Goal: Task Accomplishment & Management: Manage account settings

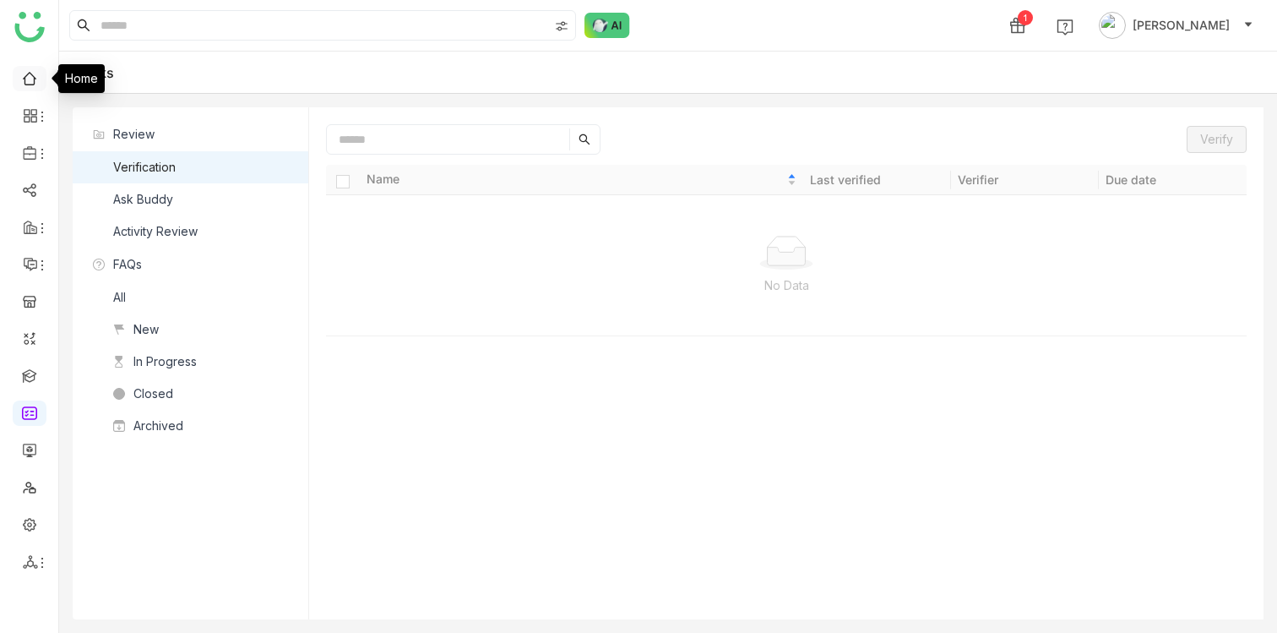
click at [34, 79] on link at bounding box center [29, 77] width 15 height 14
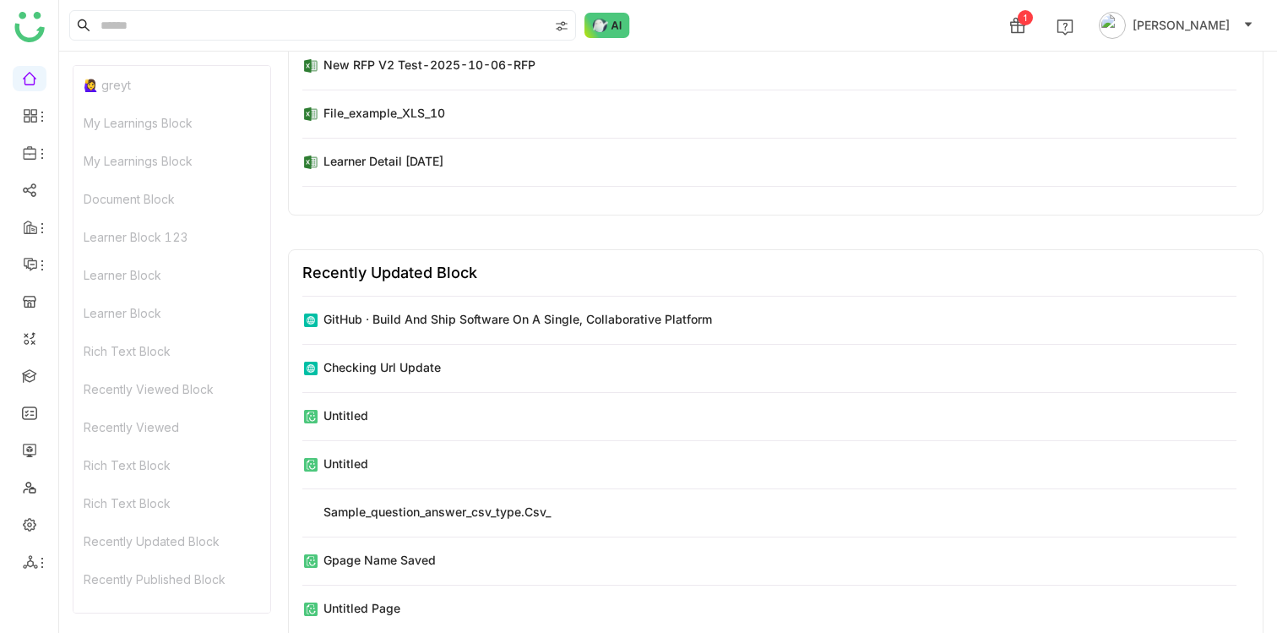
scroll to position [11453, 0]
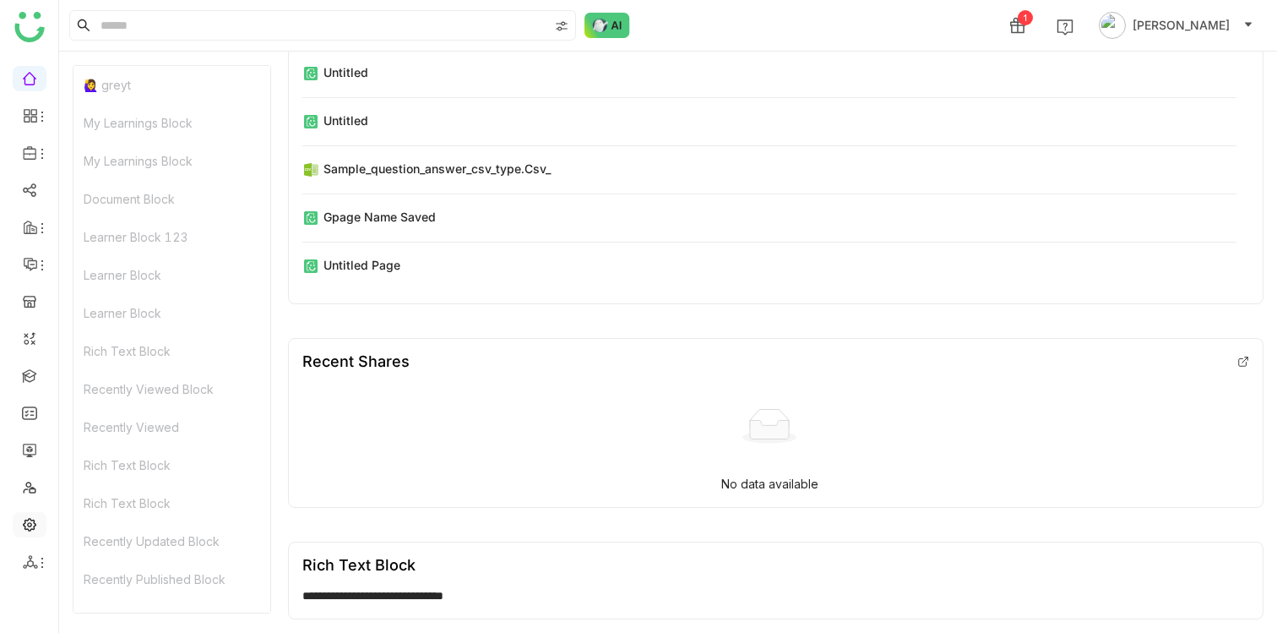
click at [30, 522] on link at bounding box center [29, 523] width 15 height 14
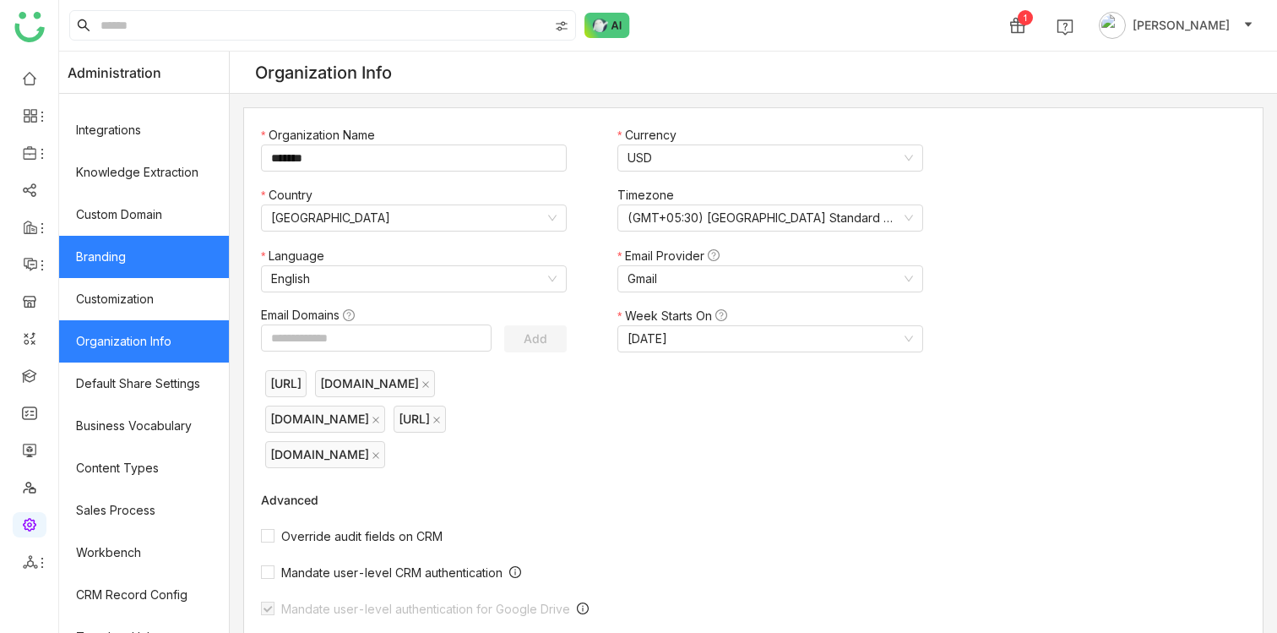
scroll to position [264, 0]
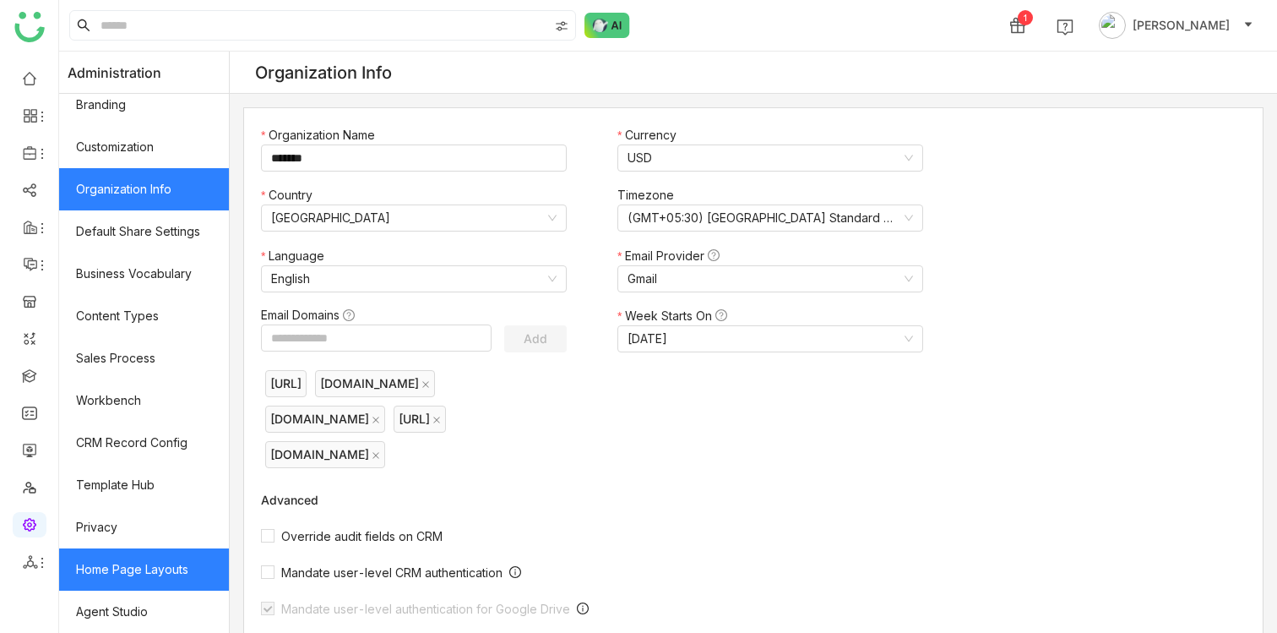
click at [144, 578] on link "Home Page Layouts" at bounding box center [144, 569] width 170 height 42
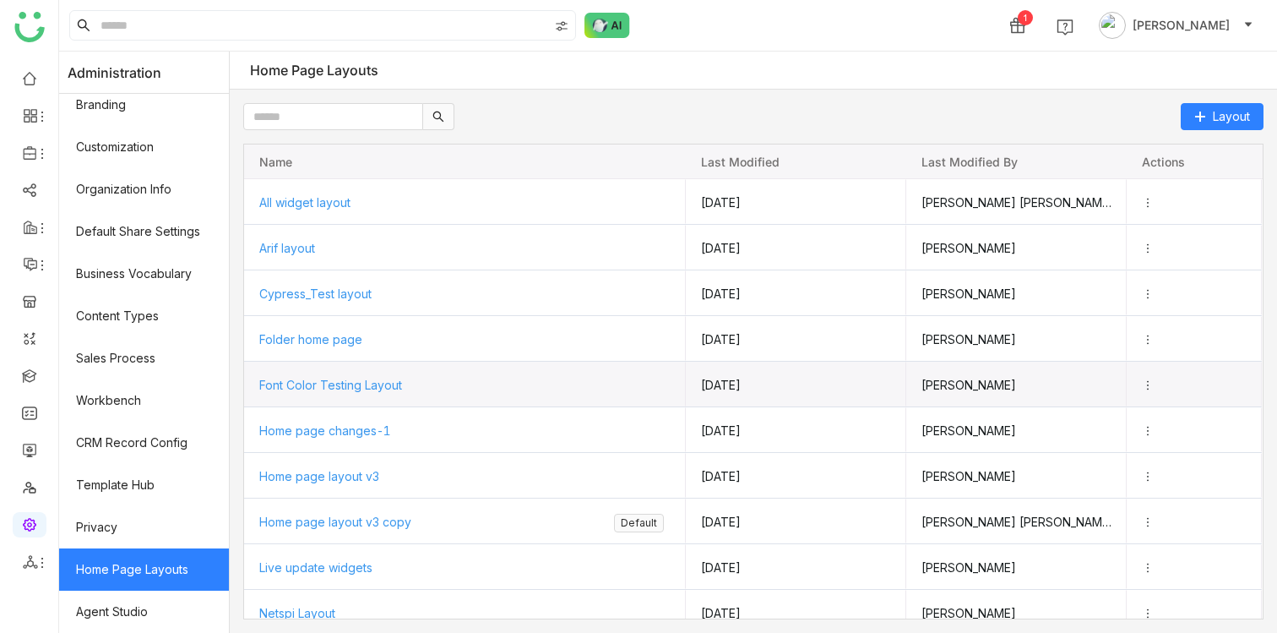
scroll to position [96, 0]
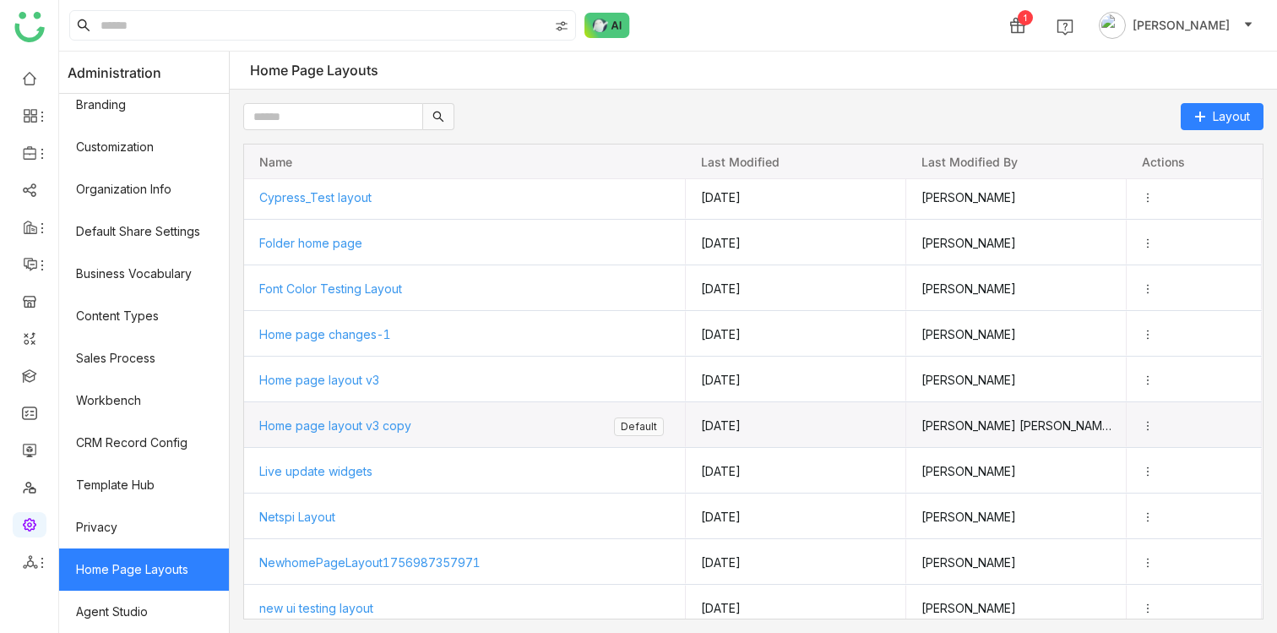
click at [342, 428] on span "Home page layout v3 copy" at bounding box center [335, 425] width 152 height 14
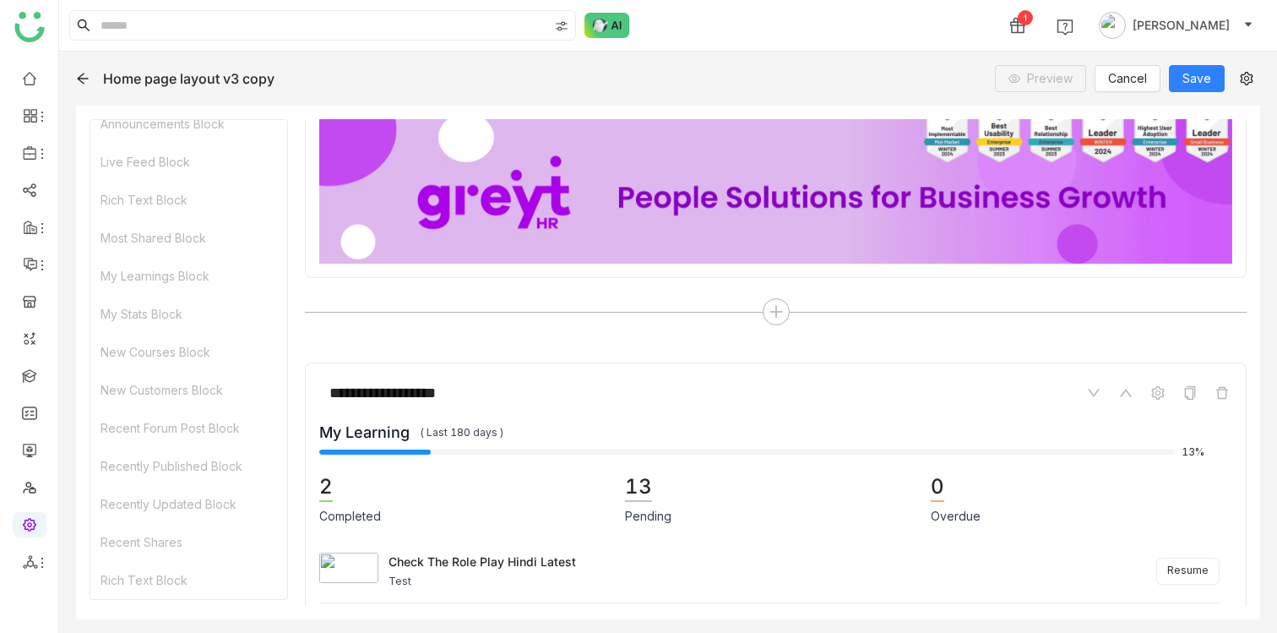
scroll to position [63, 0]
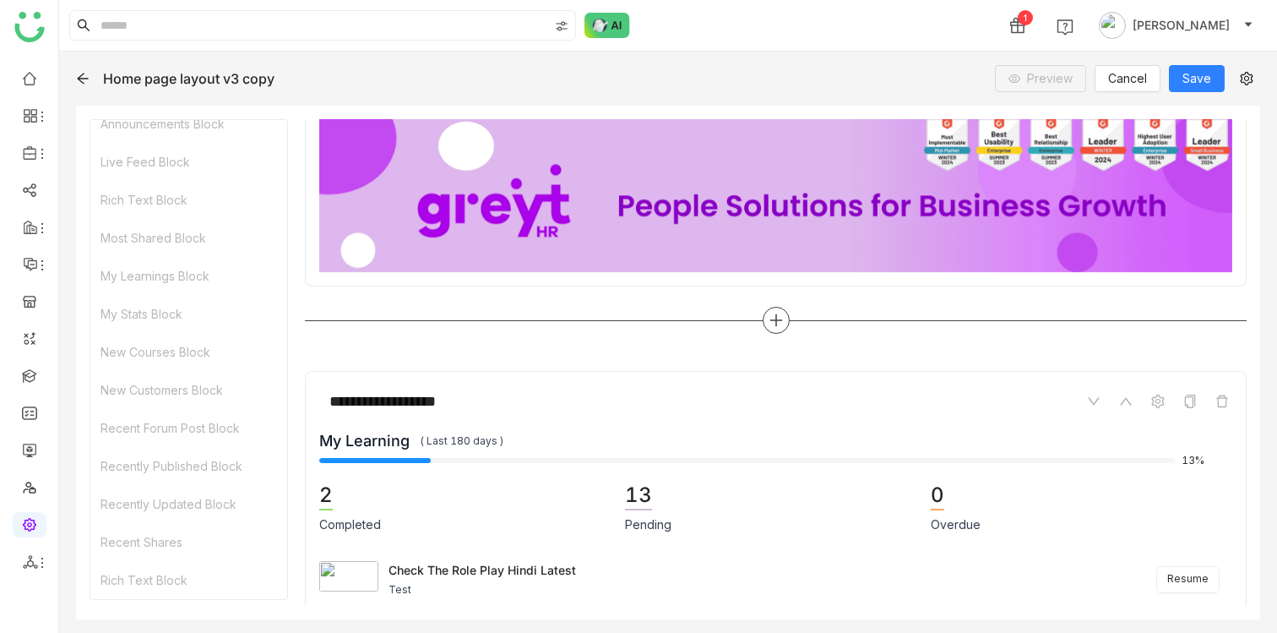
click at [783, 313] on icon at bounding box center [776, 320] width 15 height 15
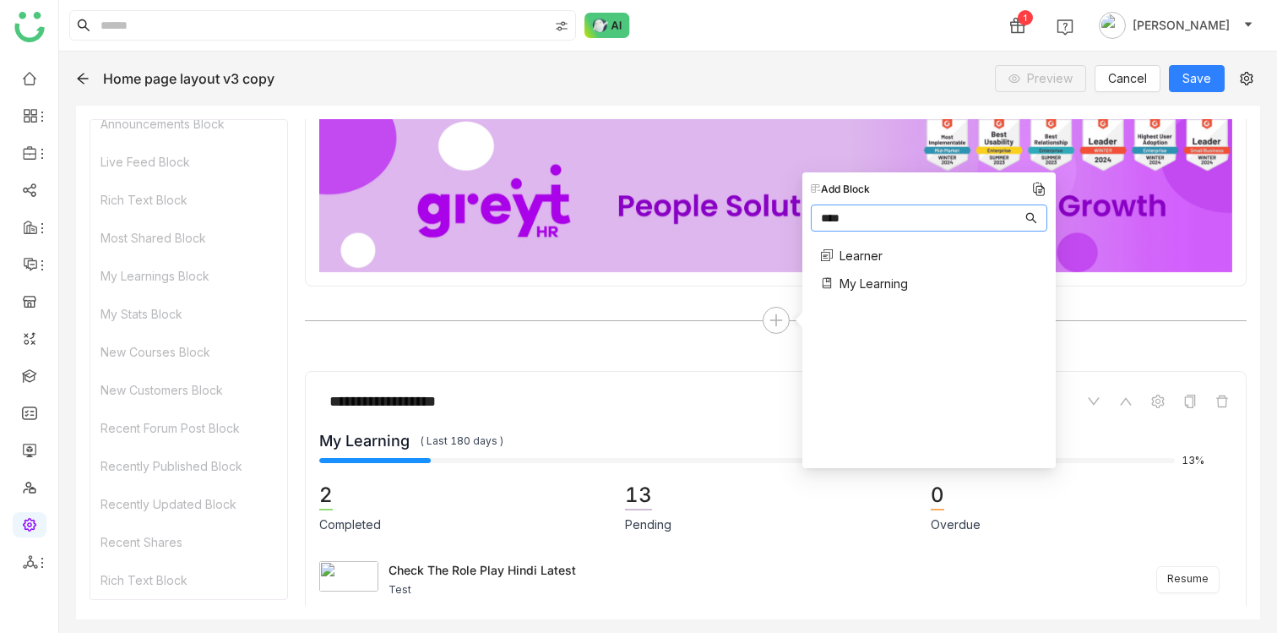
type input "****"
click at [870, 254] on span "Learner" at bounding box center [861, 256] width 43 height 18
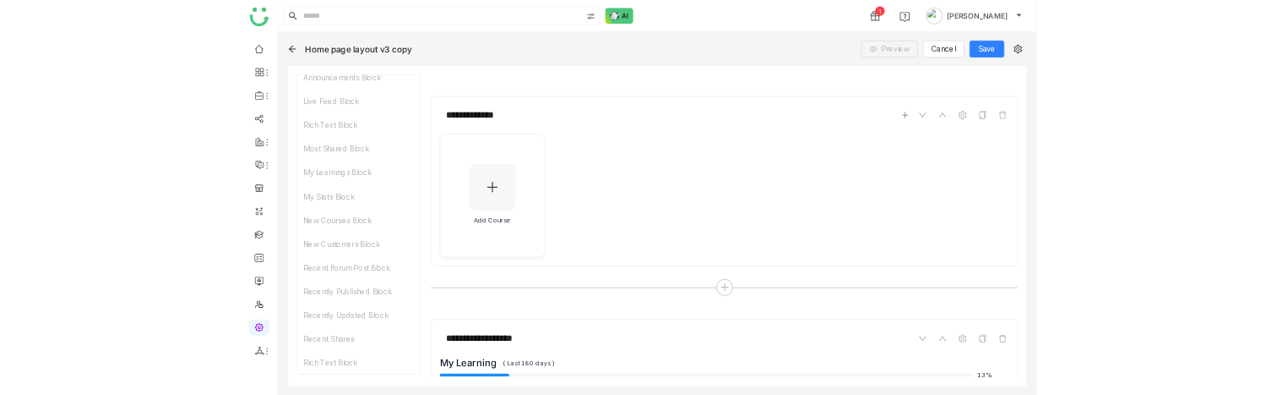
scroll to position [271, 0]
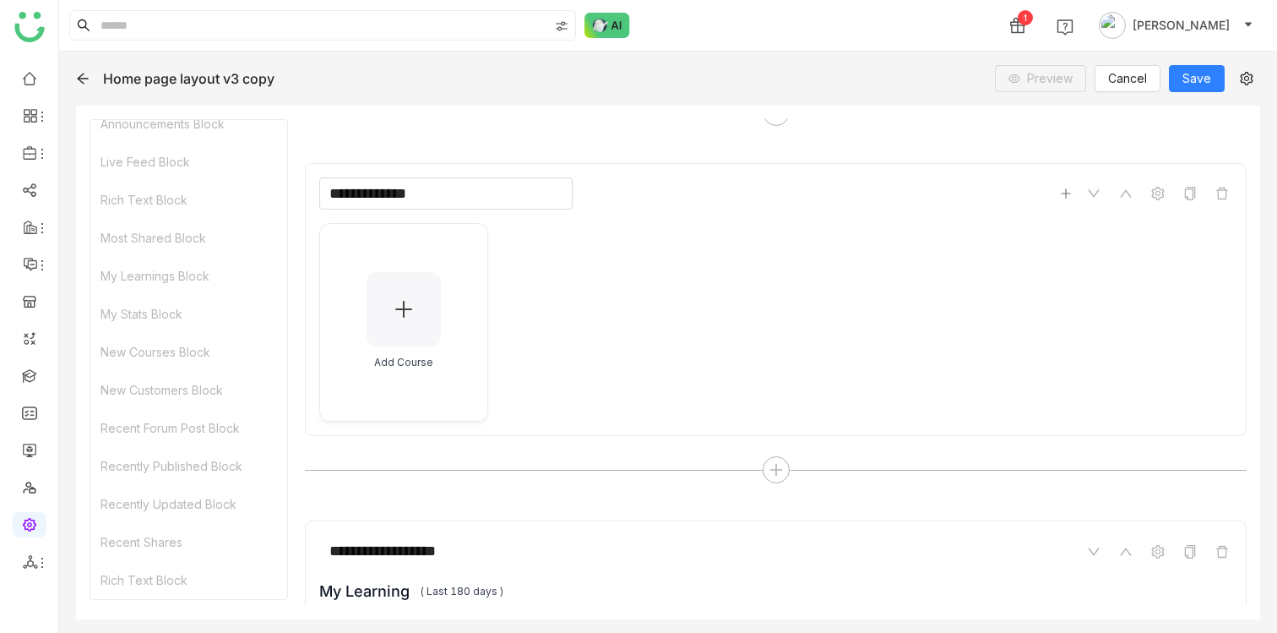
click at [422, 195] on input "**********" at bounding box center [445, 193] width 253 height 32
click at [477, 193] on input "**********" at bounding box center [445, 193] width 253 height 32
click at [399, 313] on icon at bounding box center [404, 309] width 20 height 20
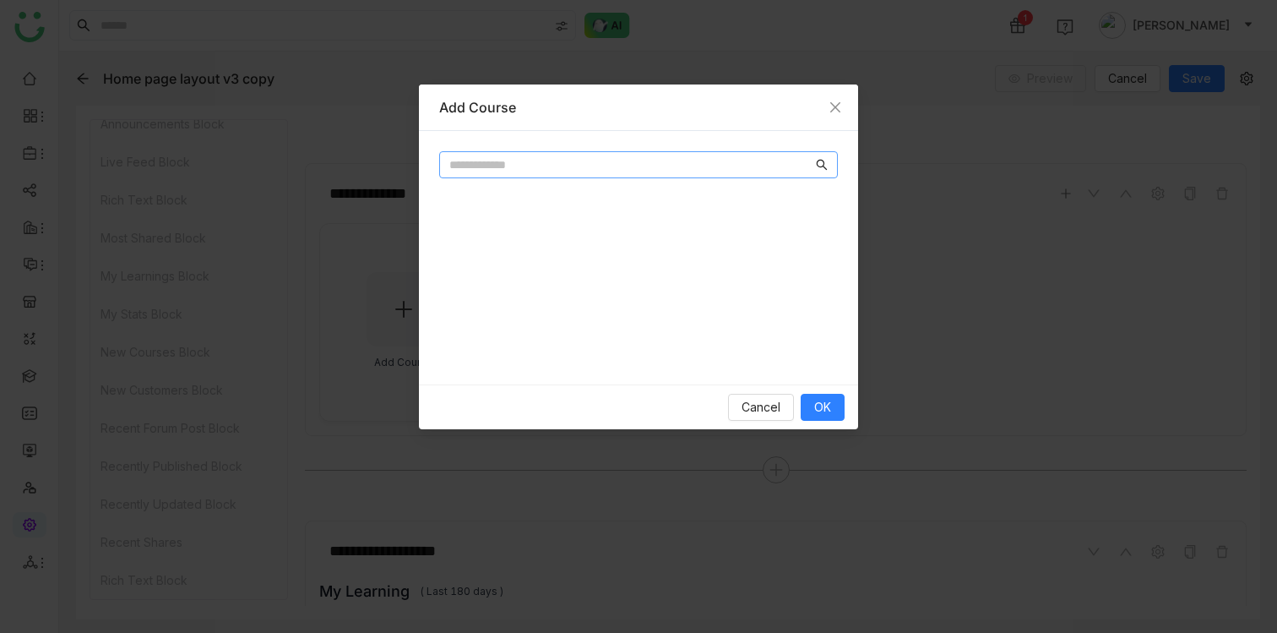
click at [580, 159] on input "text" at bounding box center [630, 164] width 363 height 19
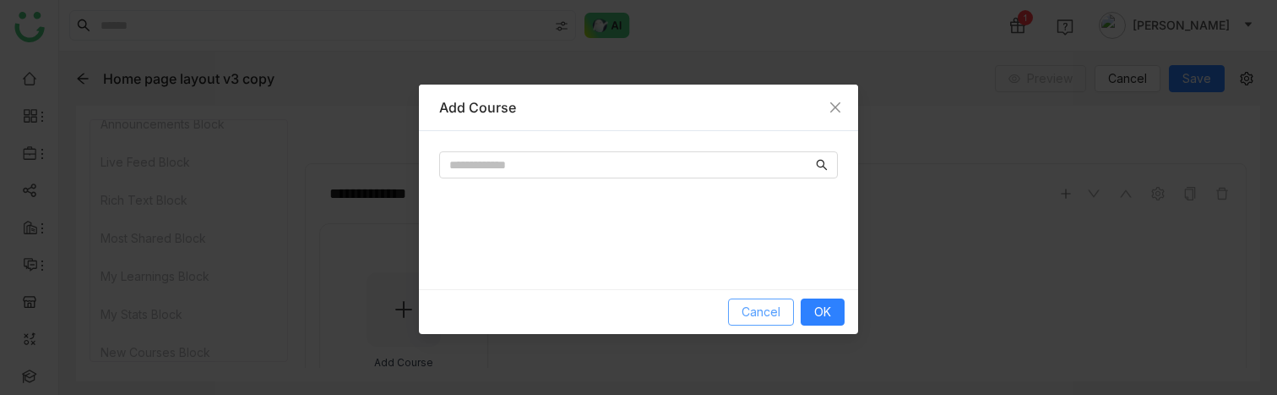
click at [754, 321] on button "Cancel" at bounding box center [761, 311] width 66 height 27
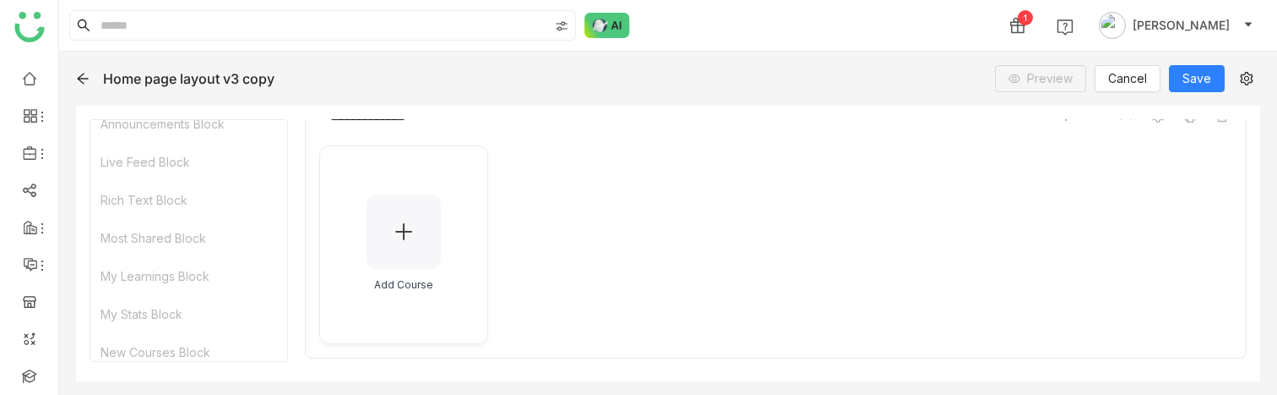
scroll to position [297, 0]
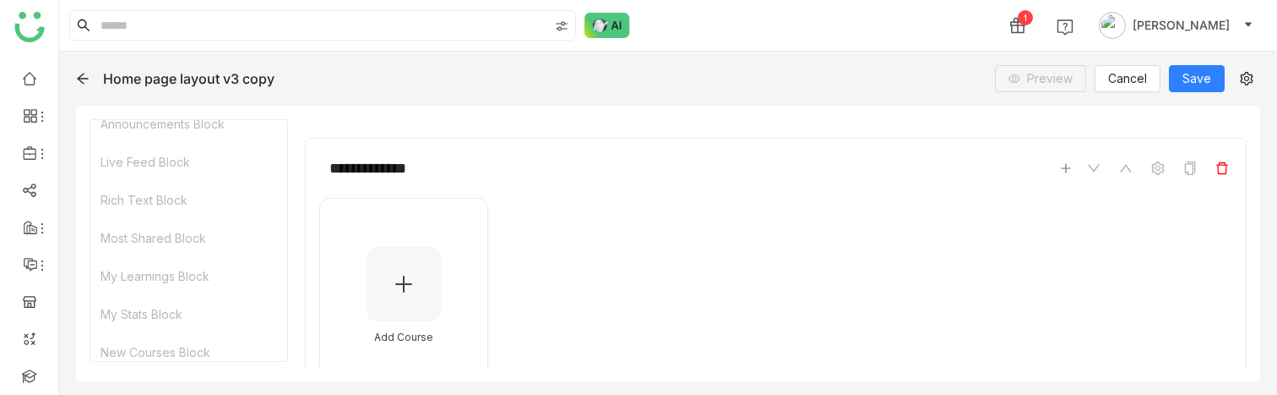
click at [1222, 169] on icon at bounding box center [1223, 168] width 14 height 14
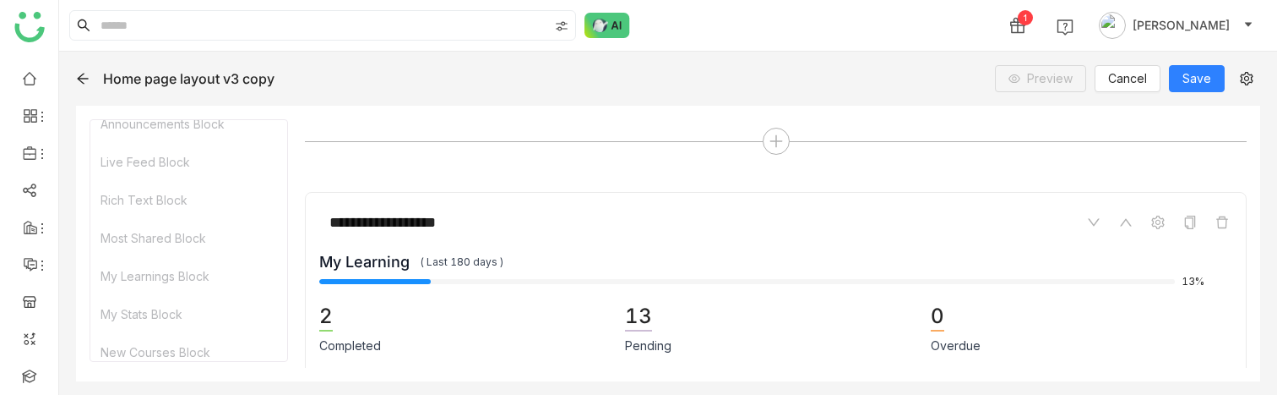
scroll to position [235, 0]
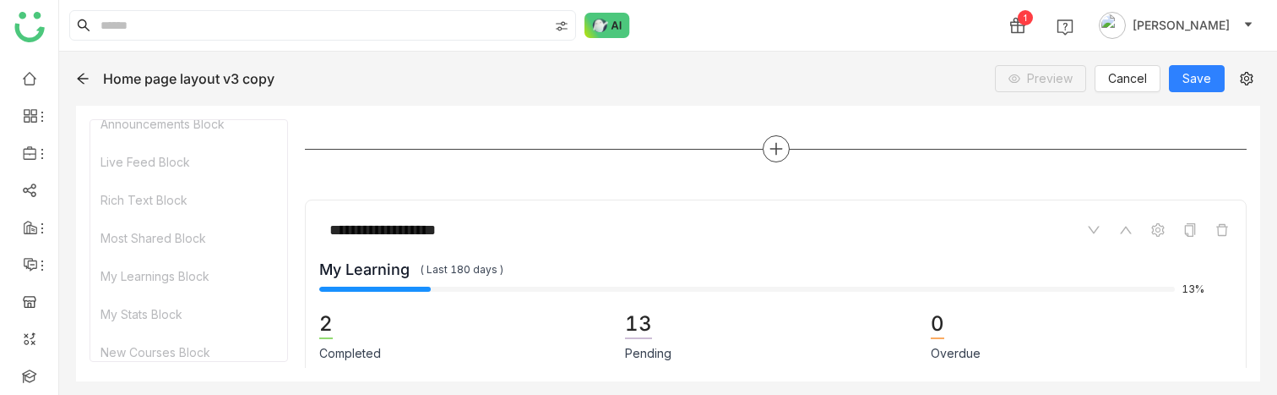
click at [775, 144] on icon at bounding box center [776, 148] width 15 height 15
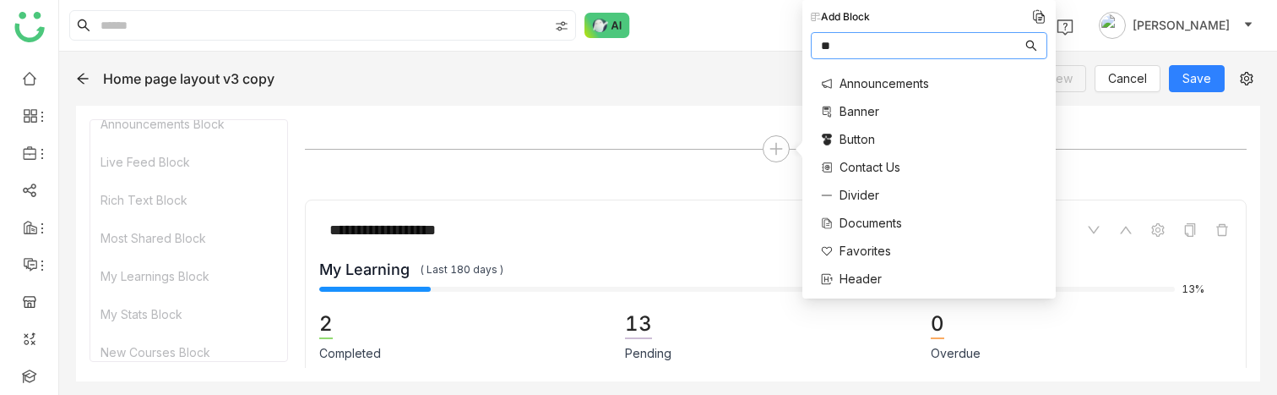
type input "*"
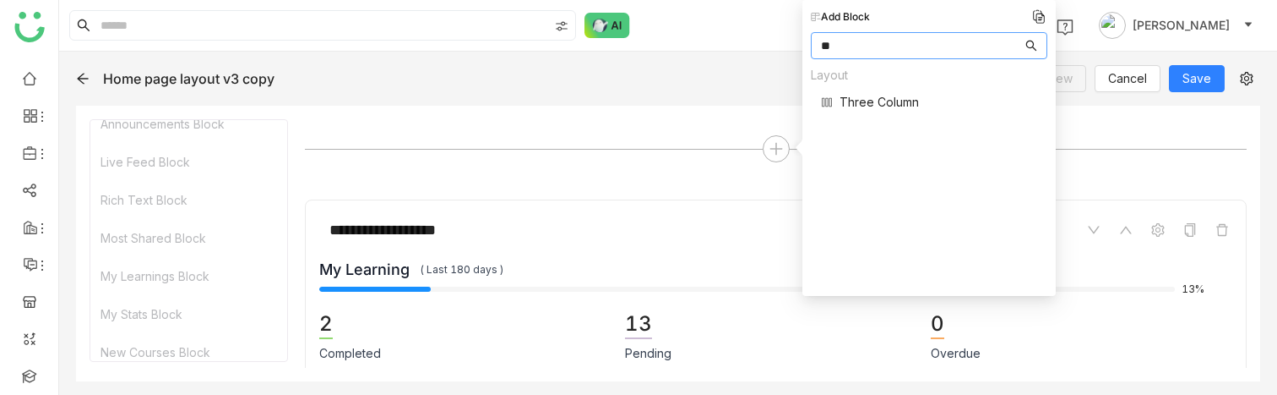
type input "**"
click at [884, 96] on span "Three Column" at bounding box center [879, 102] width 79 height 18
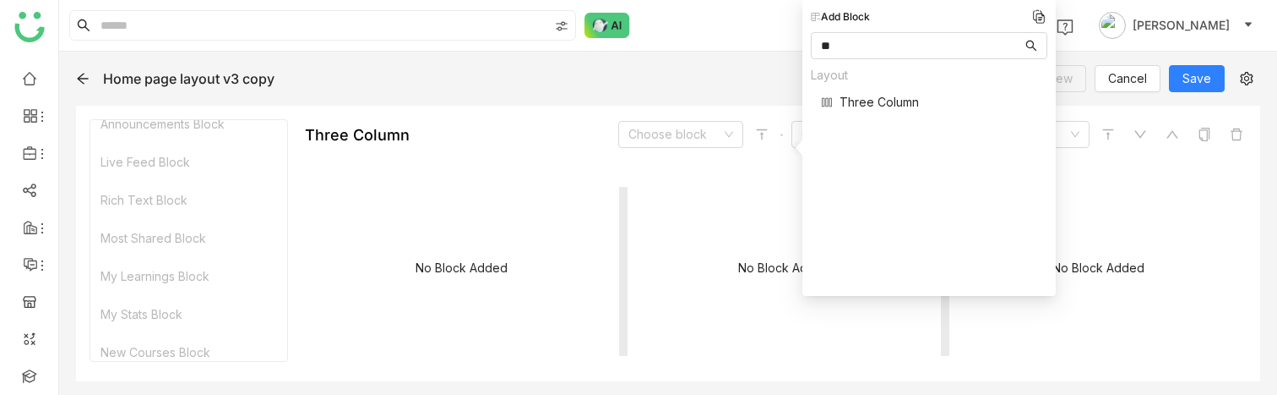
scroll to position [315, 0]
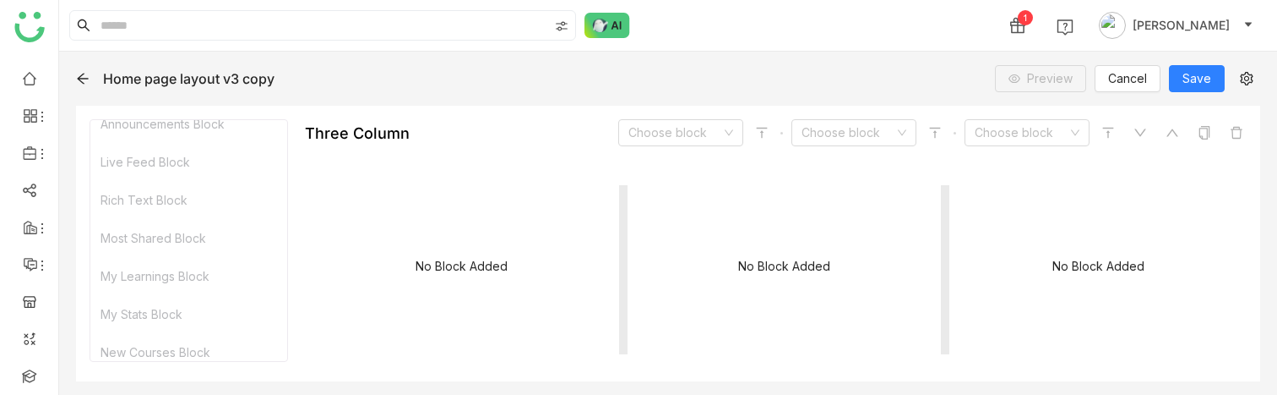
click at [514, 242] on div "No Block Added" at bounding box center [462, 269] width 314 height 169
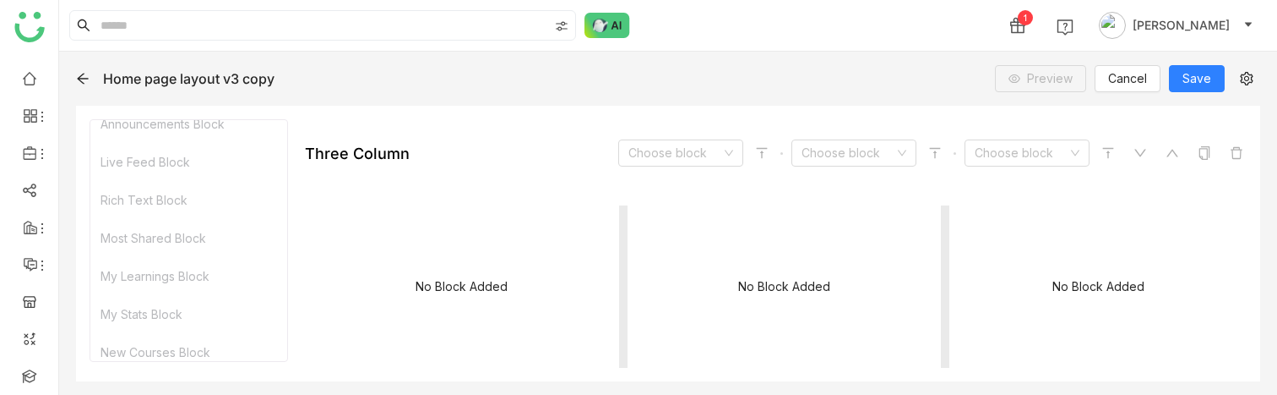
scroll to position [294, 0]
click at [662, 145] on input at bounding box center [675, 153] width 93 height 25
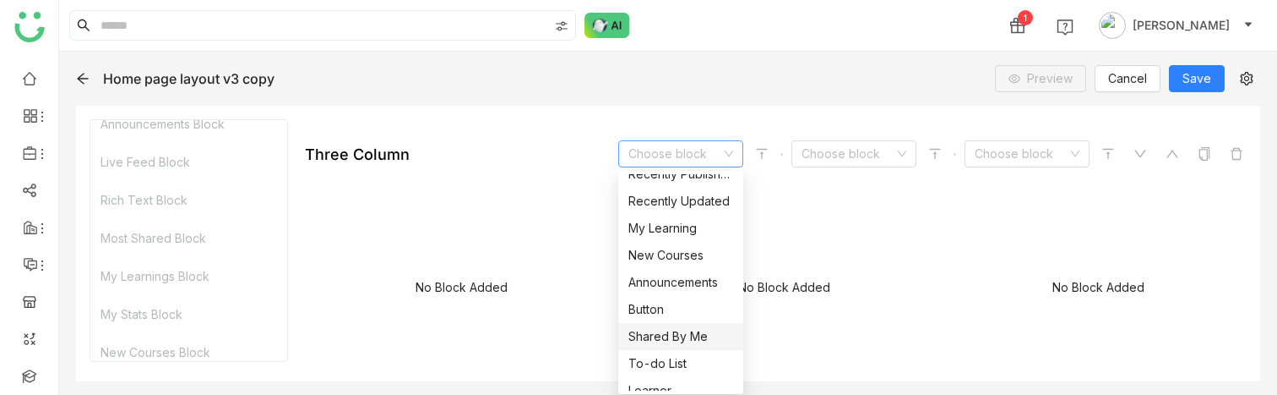
scroll to position [379, 0]
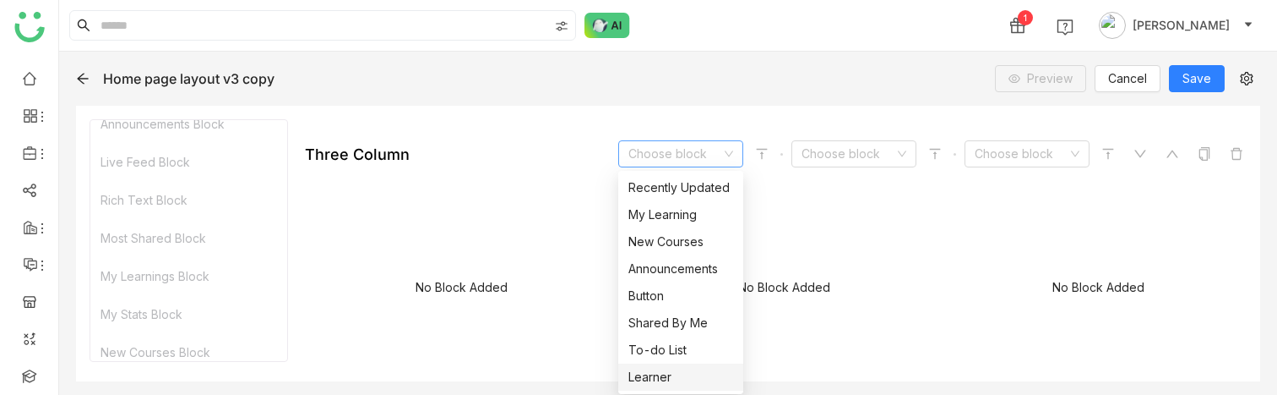
click at [667, 384] on div "Learner" at bounding box center [681, 377] width 105 height 19
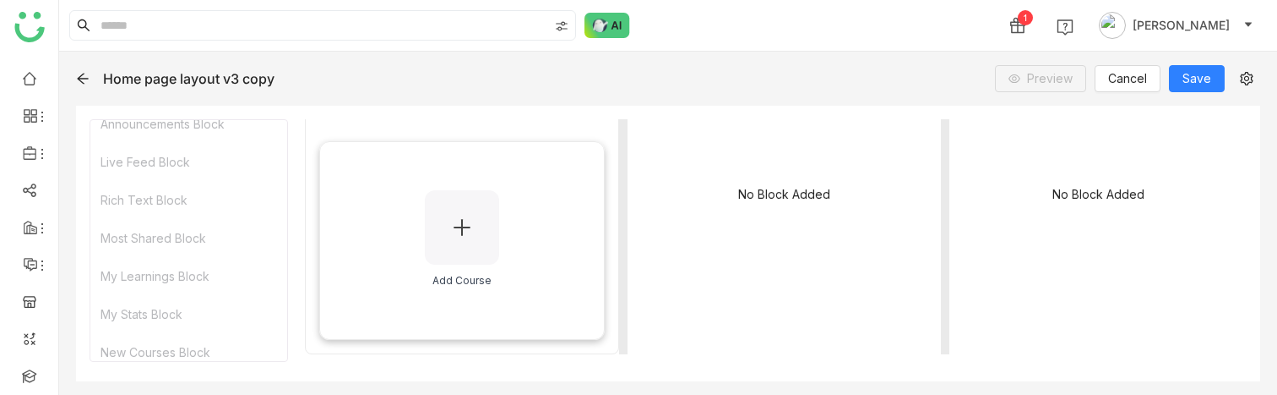
scroll to position [390, 0]
click at [466, 233] on div at bounding box center [462, 224] width 74 height 74
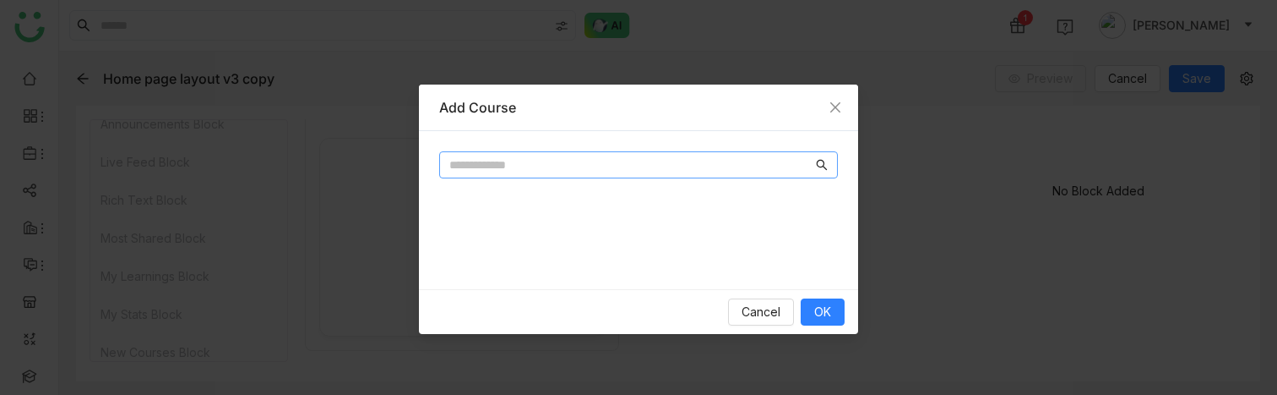
click at [490, 158] on input "text" at bounding box center [630, 164] width 363 height 19
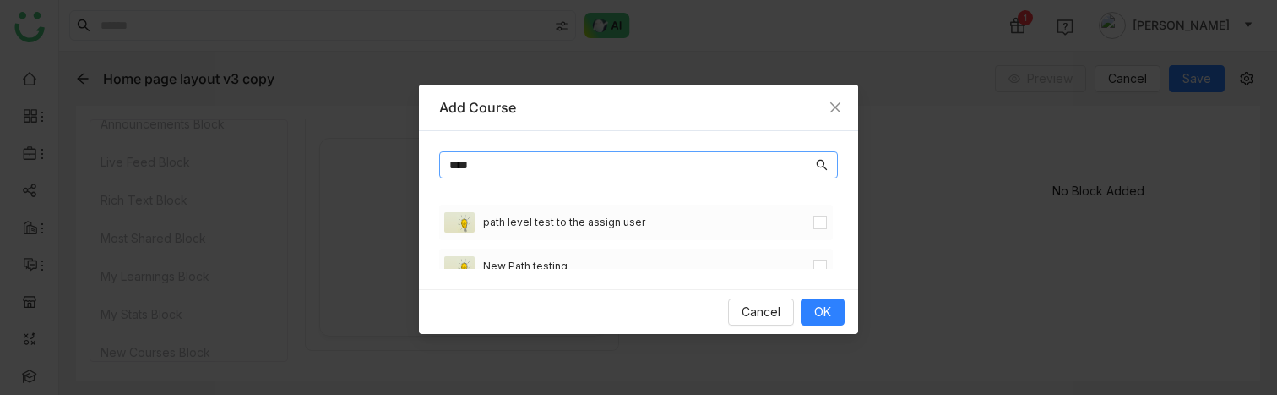
type input "****"
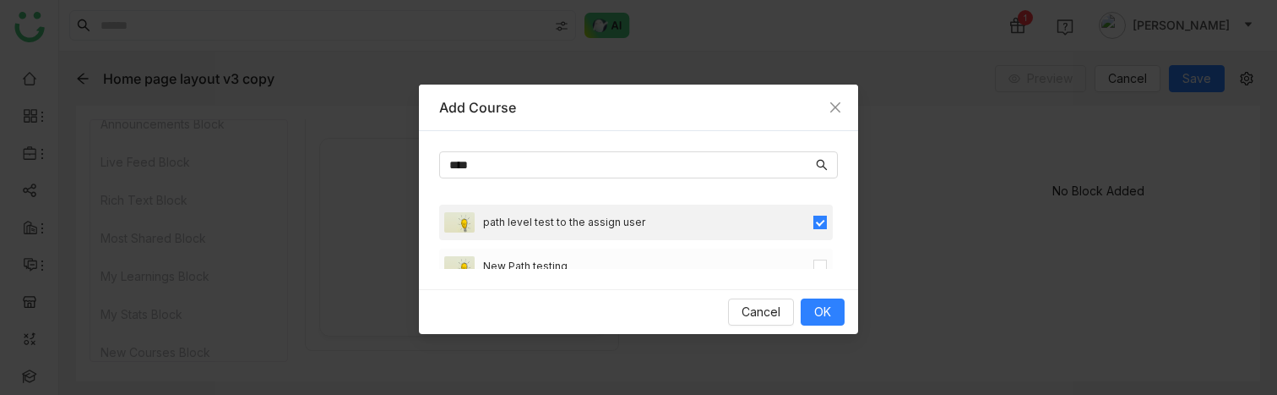
scroll to position [44, 0]
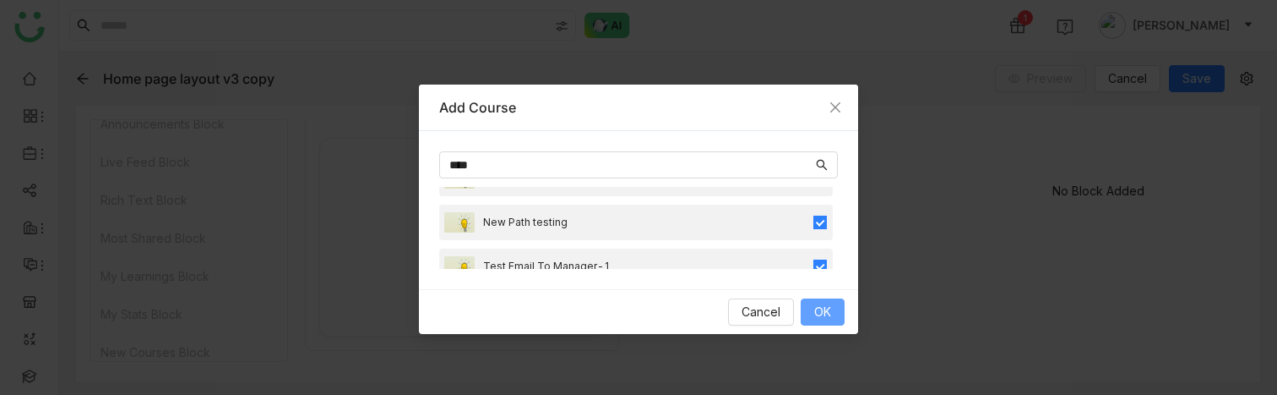
click at [823, 300] on button "OK" at bounding box center [823, 311] width 44 height 27
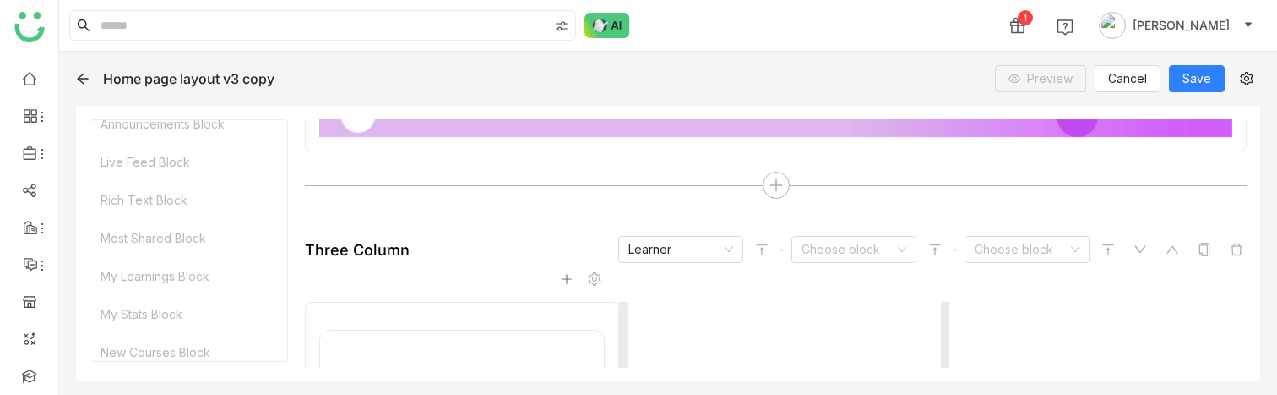
scroll to position [182, 0]
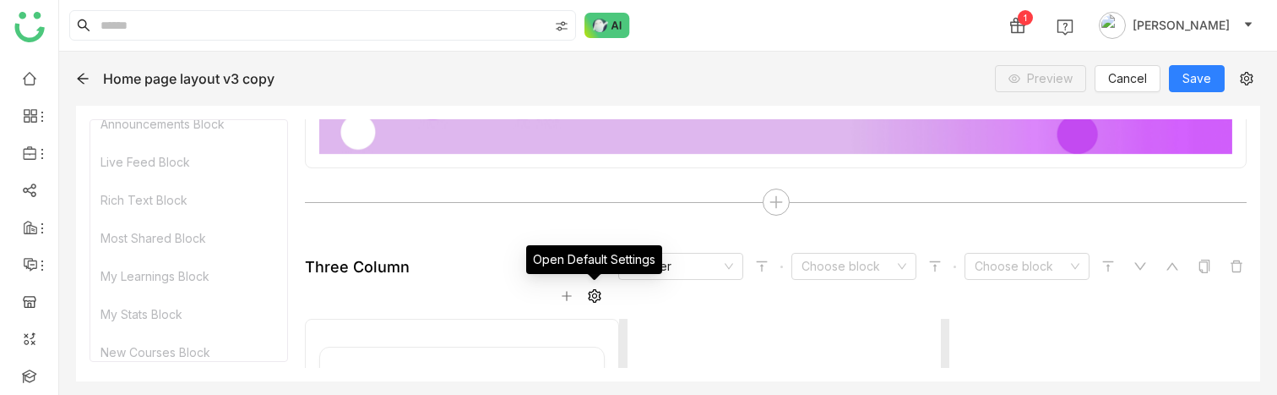
click at [597, 297] on icon at bounding box center [595, 296] width 14 height 14
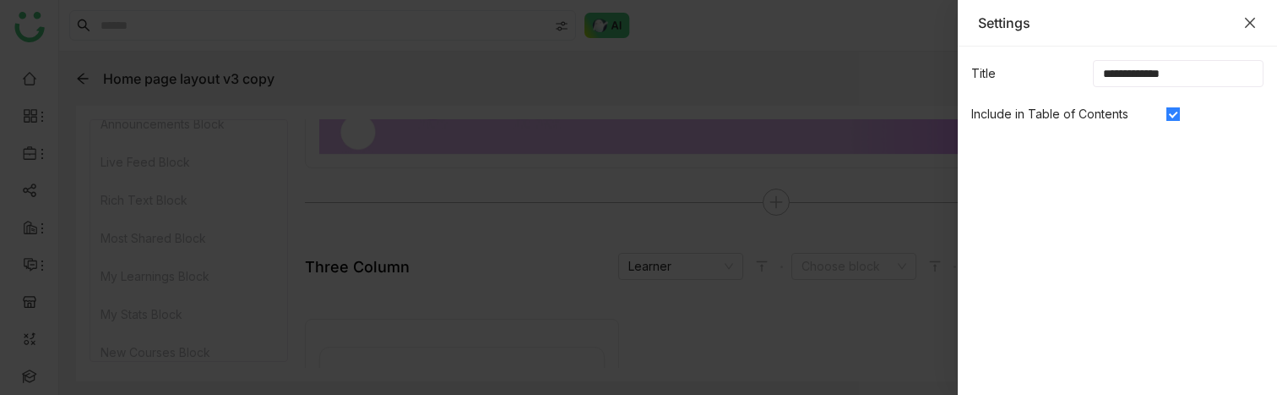
click at [1256, 21] on icon "Close" at bounding box center [1251, 23] width 14 height 14
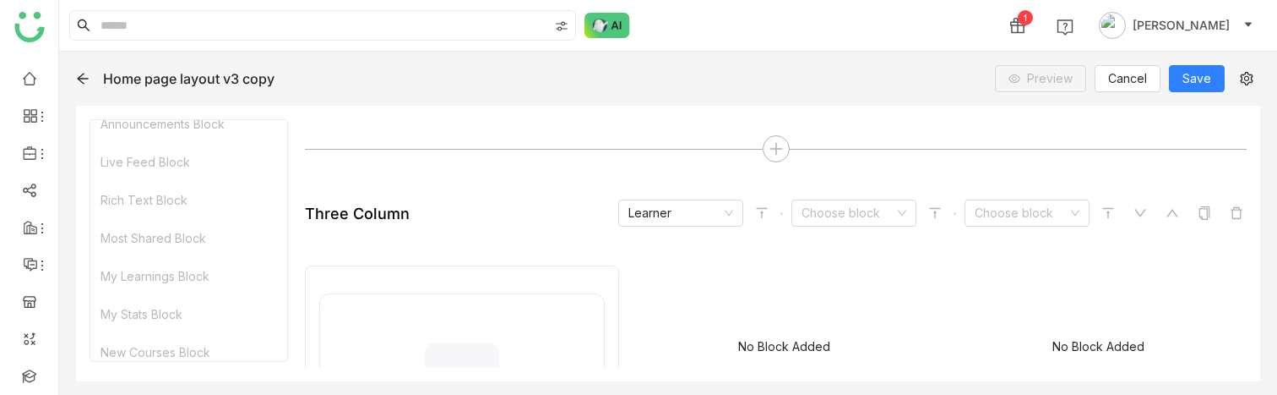
scroll to position [238, 0]
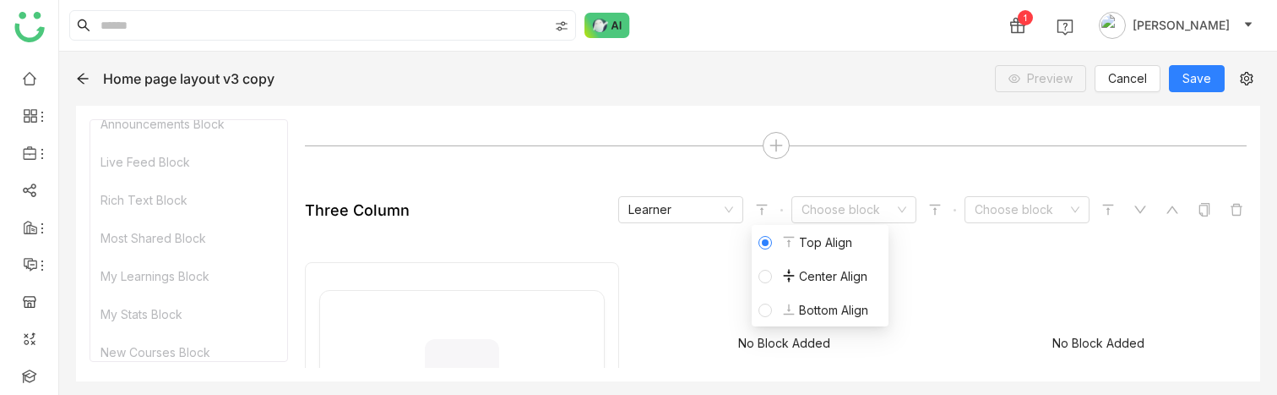
click at [785, 277] on icon at bounding box center [789, 276] width 14 height 14
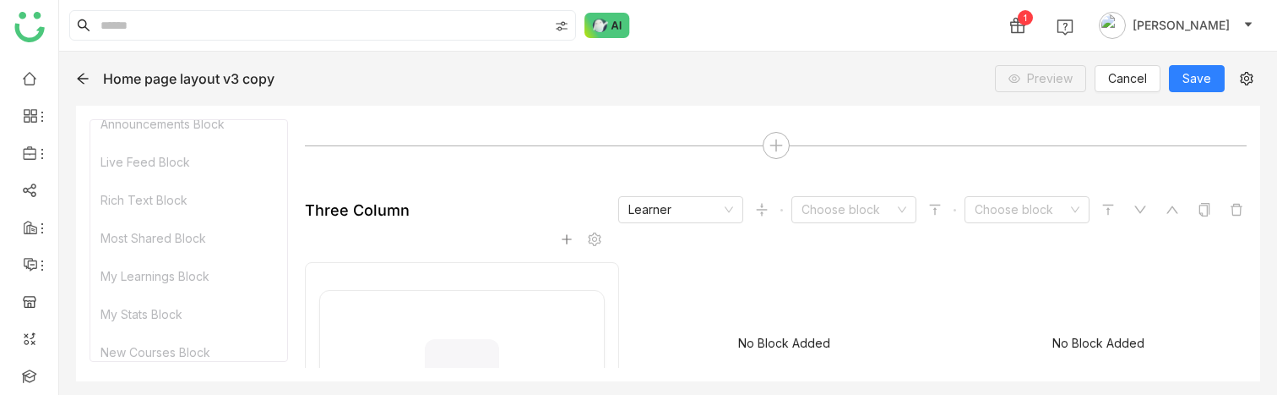
click at [1196, 63] on div "Home page layout v3 copy Preview Cancel Save 🙋‍♀️ greyt Learner Block My Learni…" at bounding box center [668, 223] width 1218 height 343
click at [1197, 78] on span "Save" at bounding box center [1197, 78] width 29 height 19
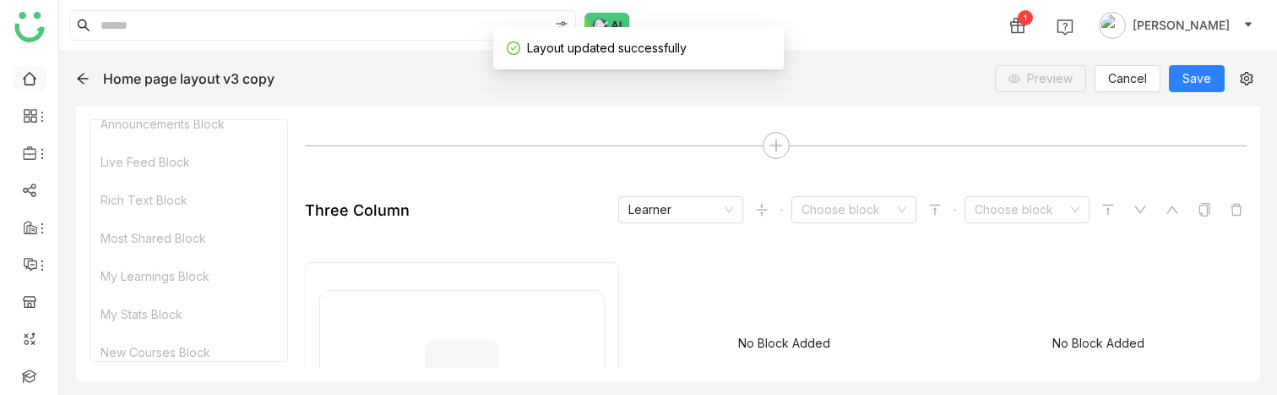
click at [25, 74] on link at bounding box center [29, 77] width 15 height 14
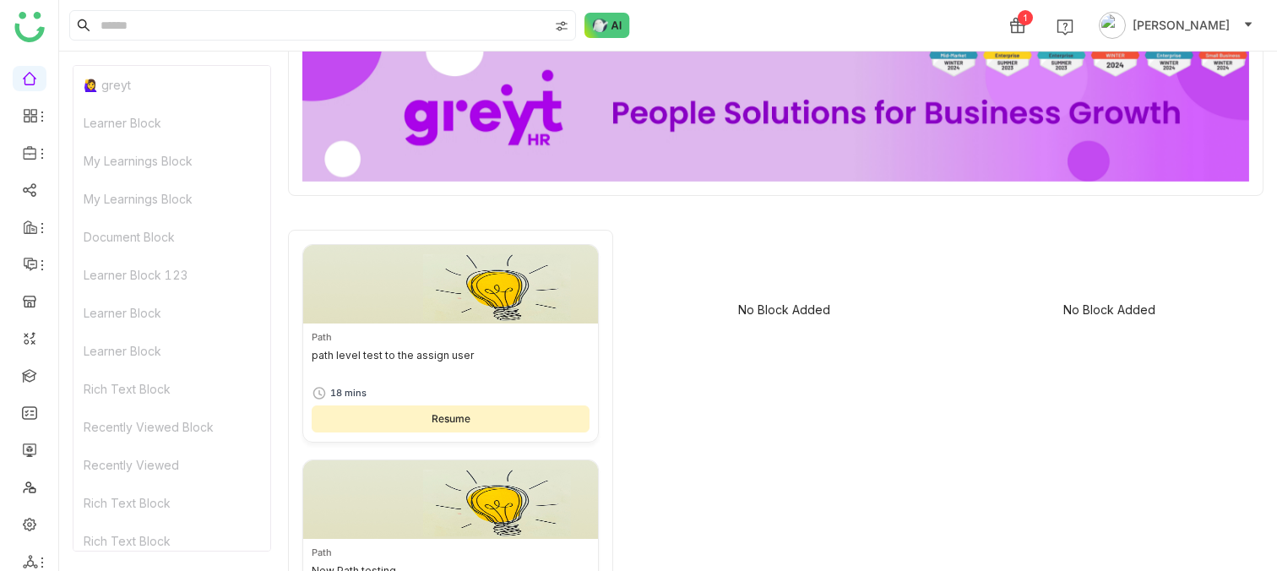
scroll to position [15, 0]
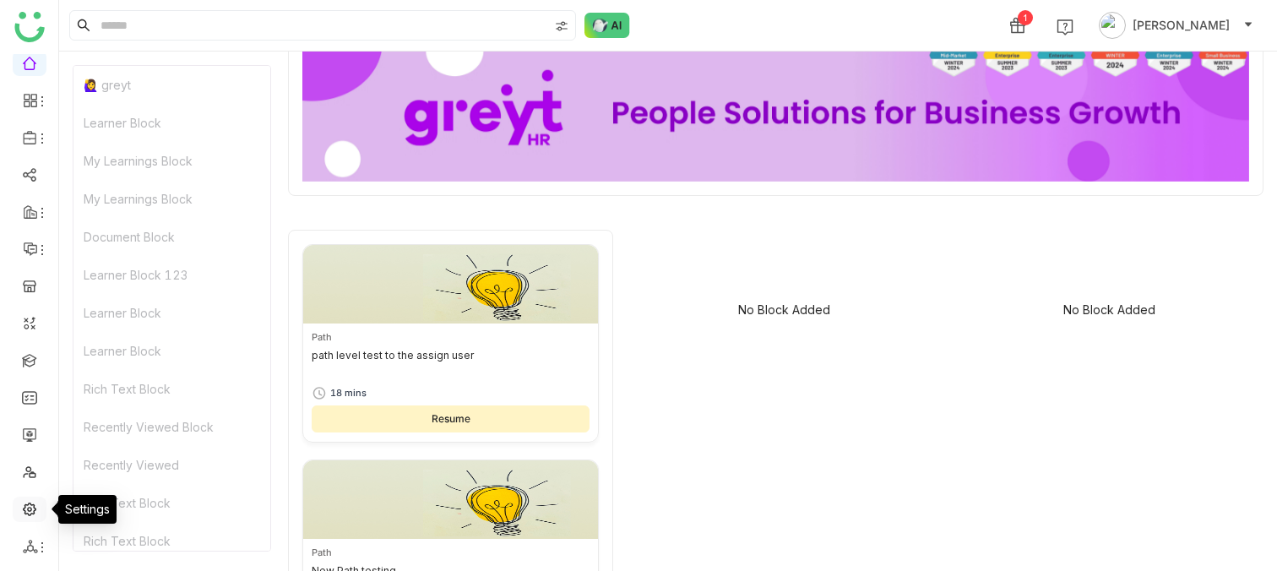
click at [25, 508] on link at bounding box center [29, 508] width 15 height 14
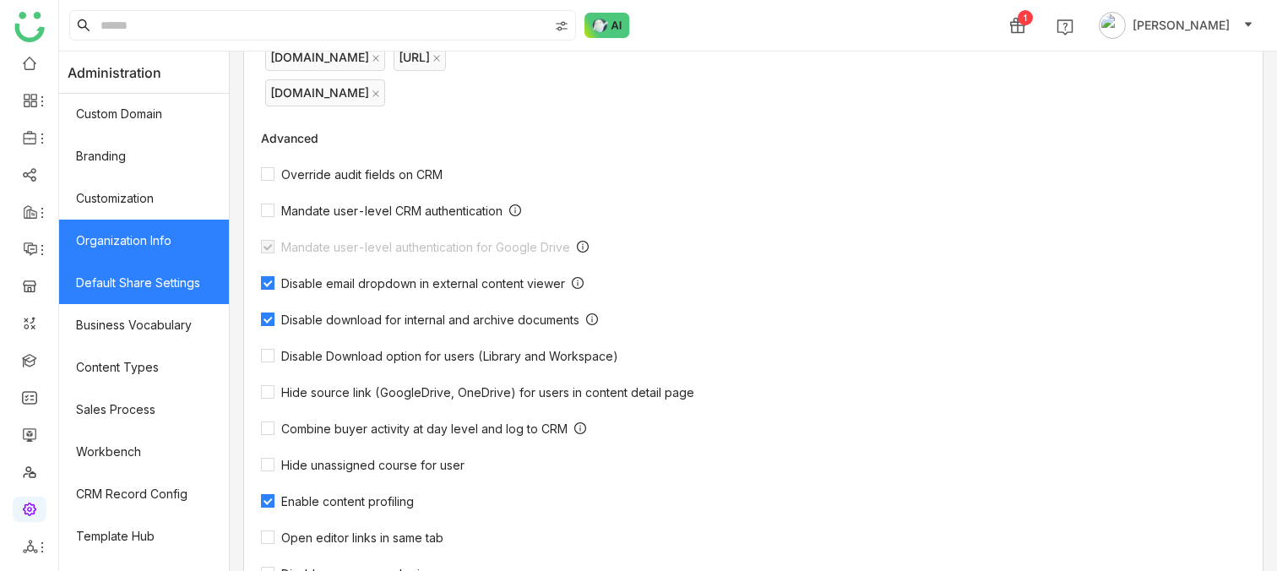
scroll to position [325, 0]
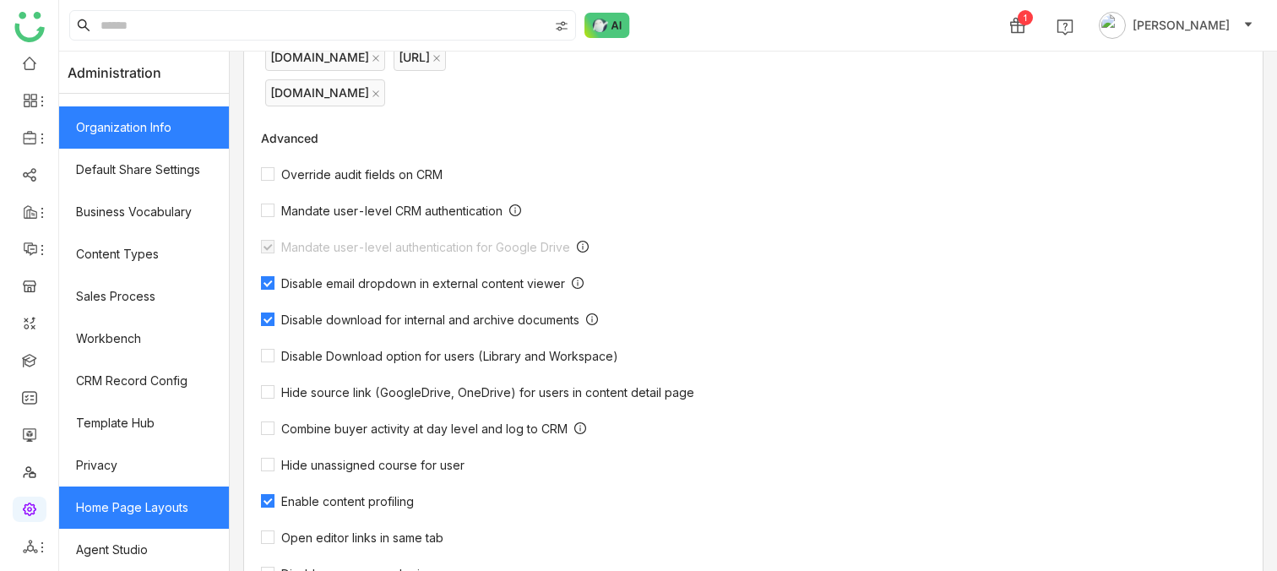
click at [128, 517] on link "Home Page Layouts" at bounding box center [144, 508] width 170 height 42
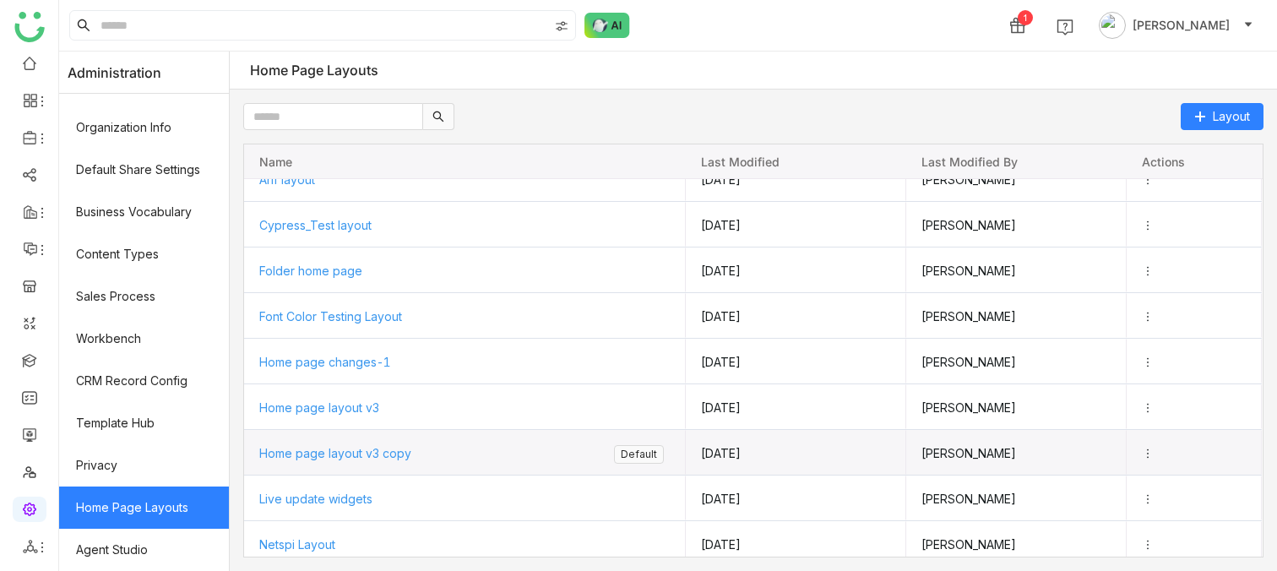
scroll to position [70, 0]
click at [383, 453] on span "Home page layout v3 copy" at bounding box center [335, 451] width 152 height 14
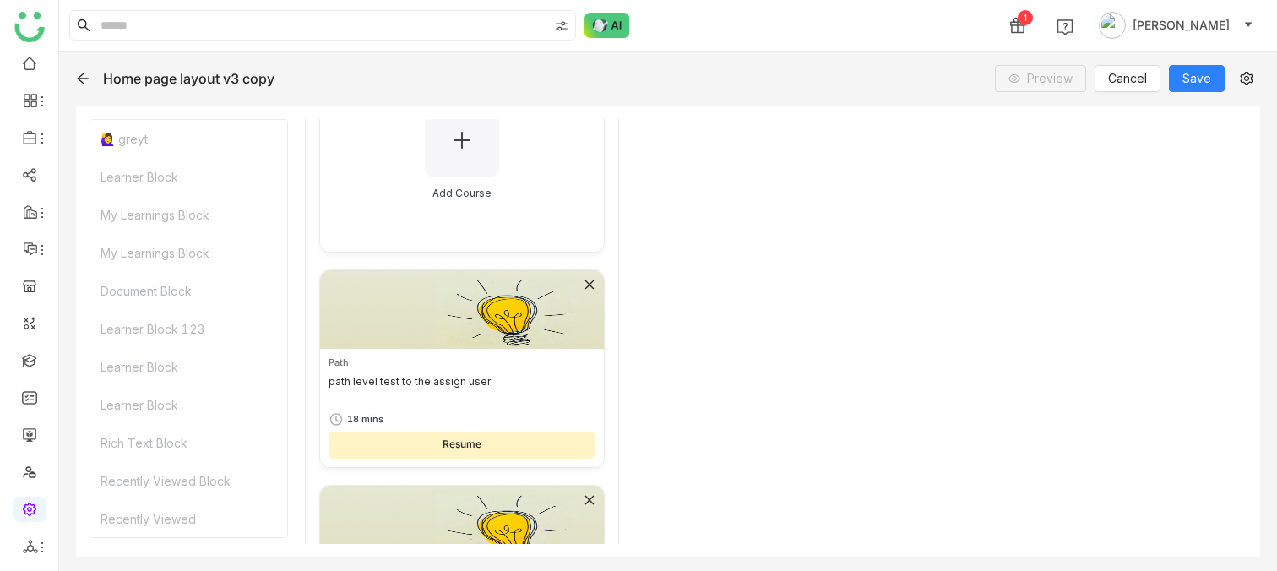
scroll to position [464, 0]
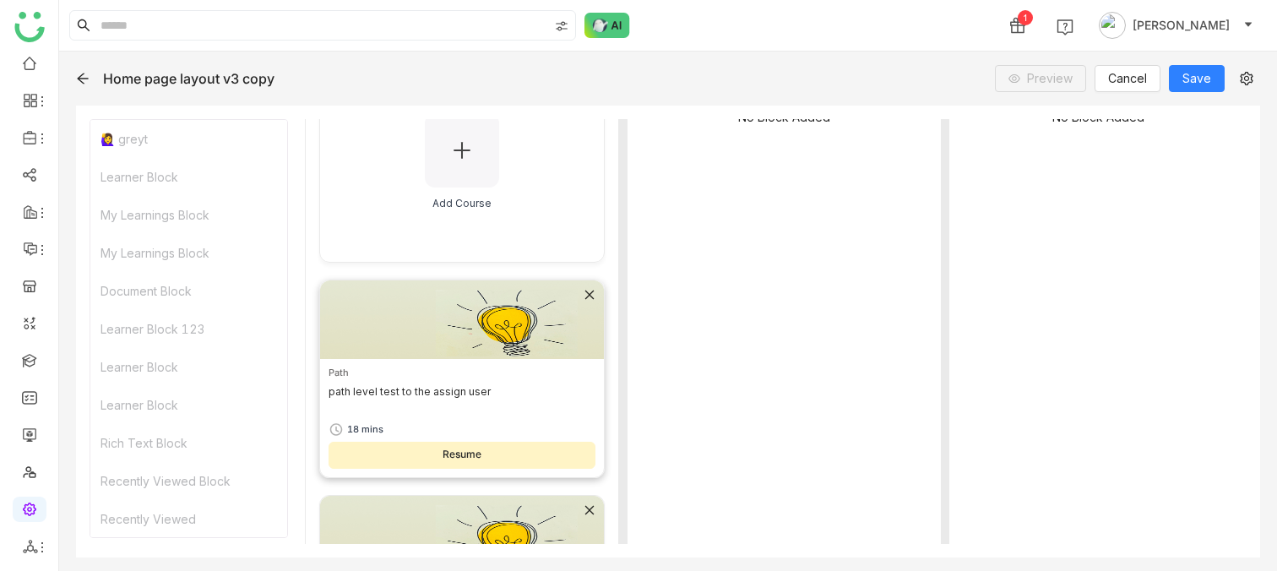
click at [588, 295] on icon at bounding box center [589, 295] width 9 height 9
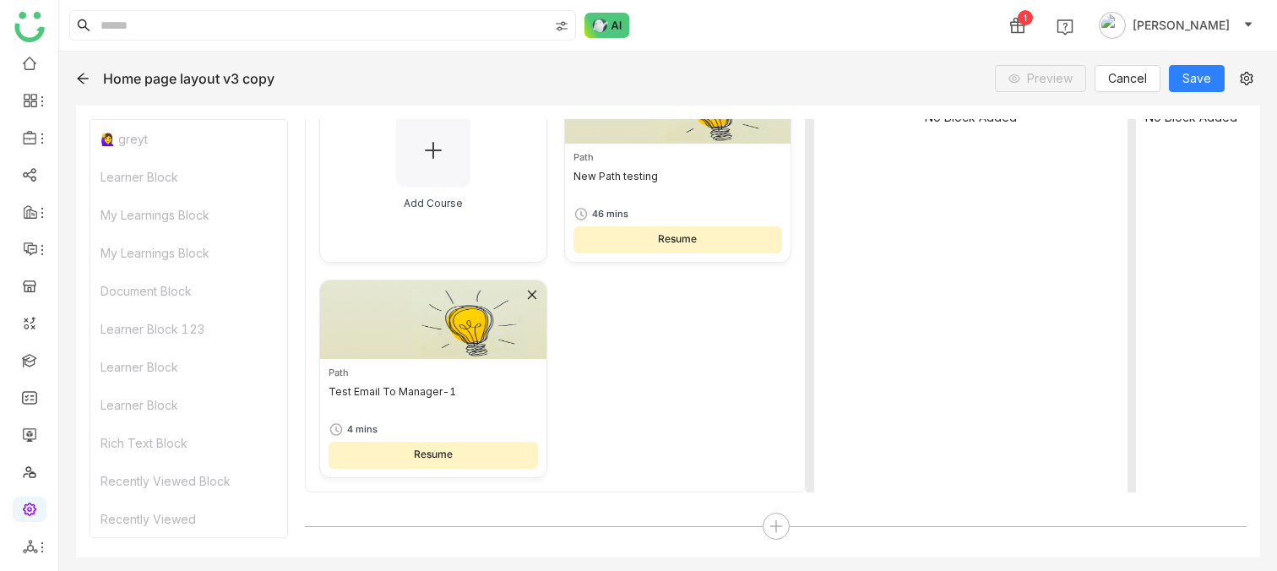
drag, startPoint x: 623, startPoint y: 297, endPoint x: 806, endPoint y: 302, distance: 183.4
click at [806, 302] on nz-resize-handle at bounding box center [810, 264] width 8 height 456
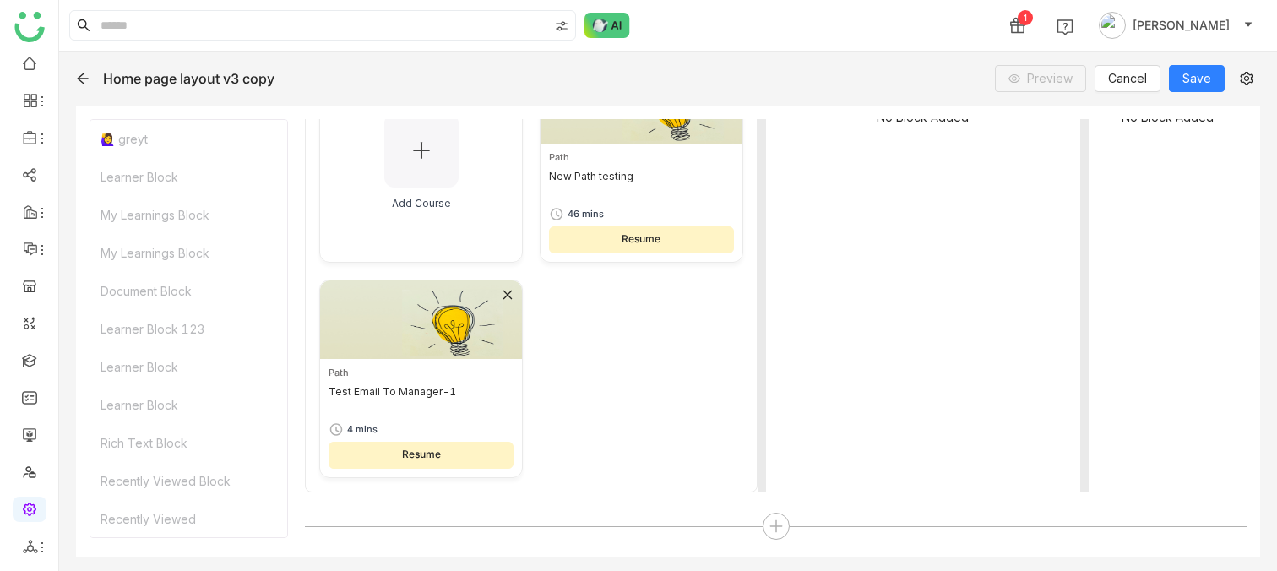
drag, startPoint x: 813, startPoint y: 297, endPoint x: 758, endPoint y: 291, distance: 55.2
click at [758, 291] on nz-resize-handle at bounding box center [762, 264] width 8 height 456
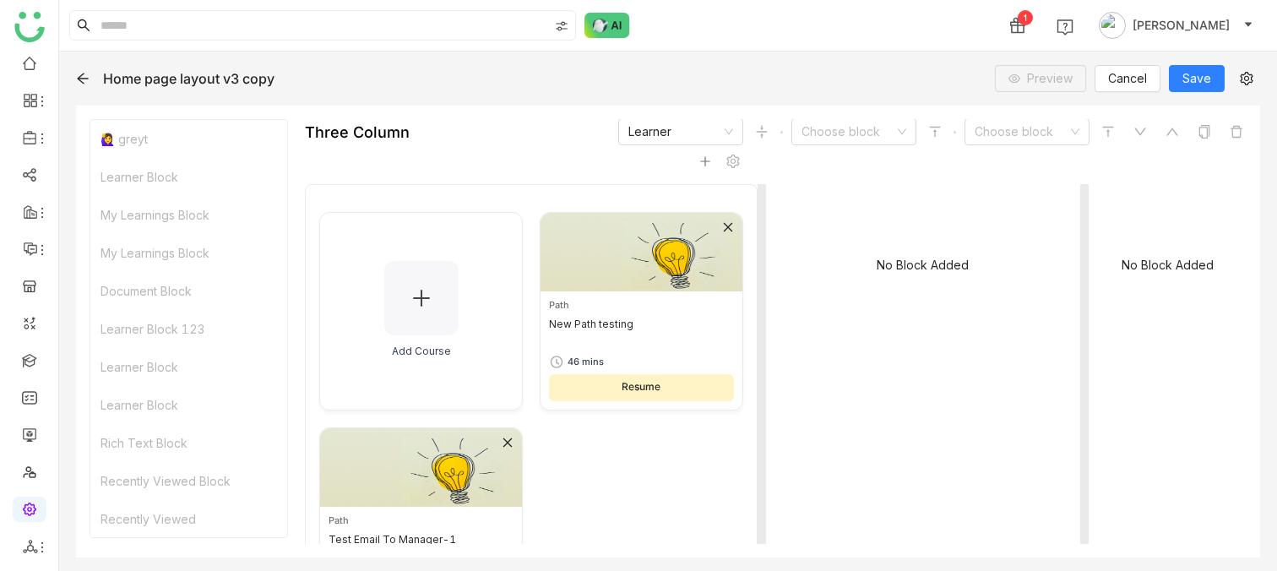
scroll to position [289, 0]
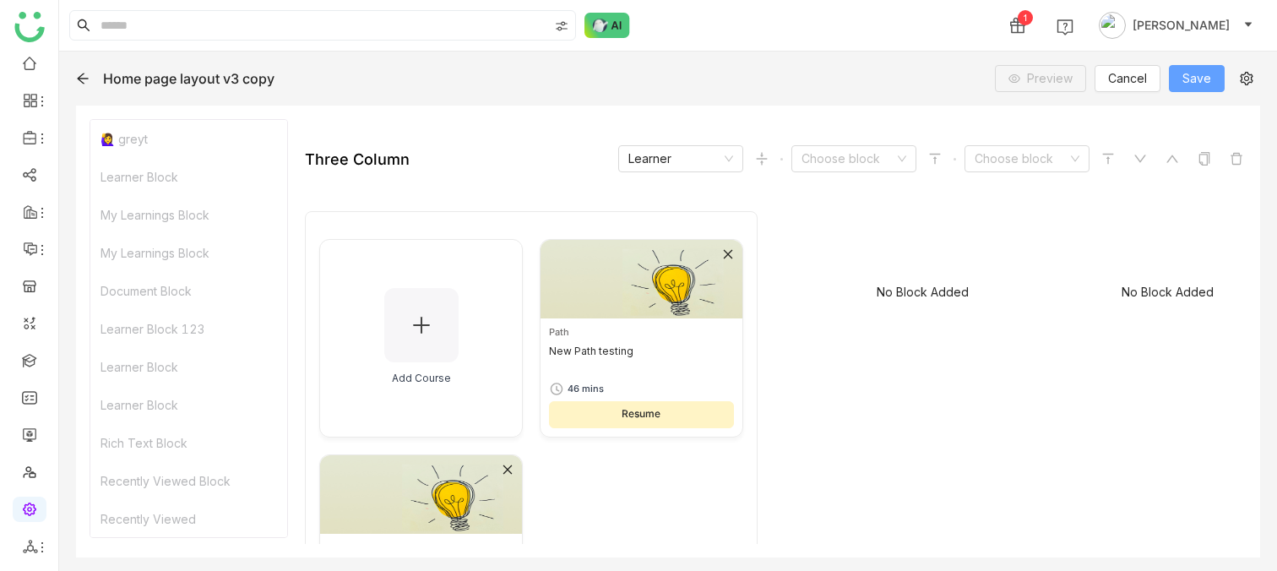
click at [1186, 87] on span "Save" at bounding box center [1197, 78] width 29 height 19
click at [28, 60] on link at bounding box center [29, 62] width 15 height 14
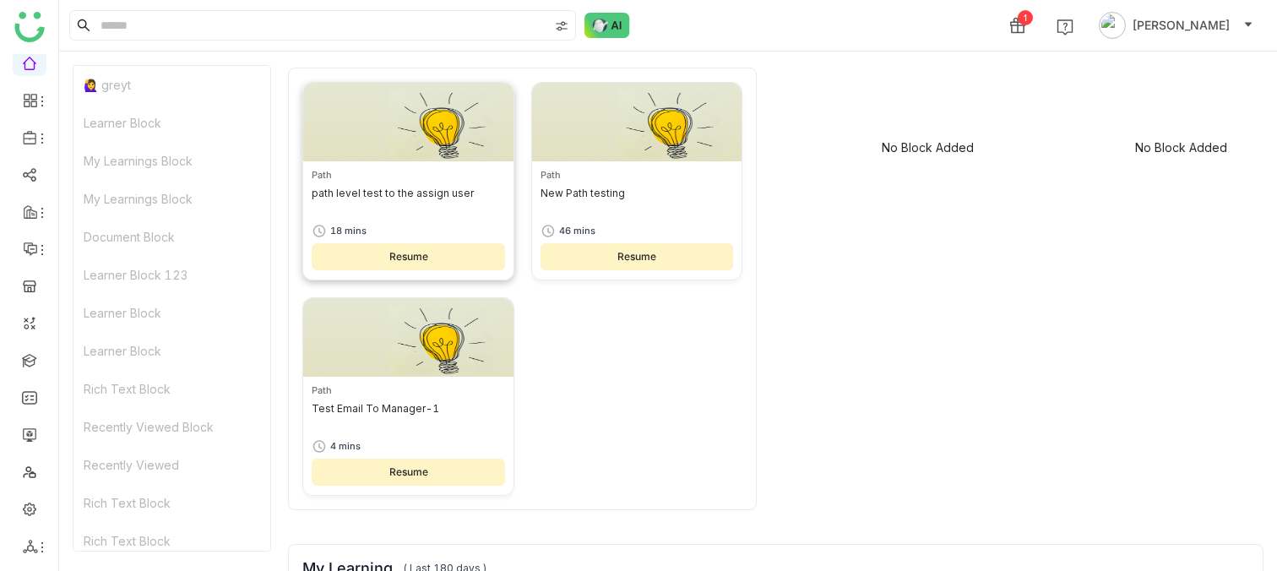
scroll to position [240, 0]
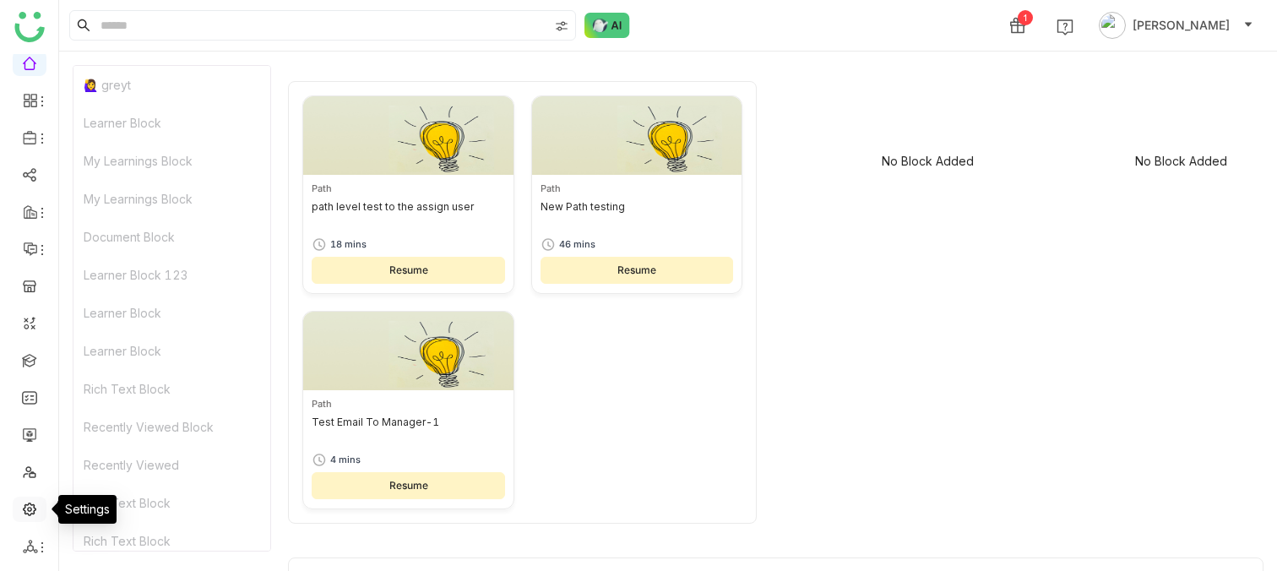
click at [30, 501] on link at bounding box center [29, 508] width 15 height 14
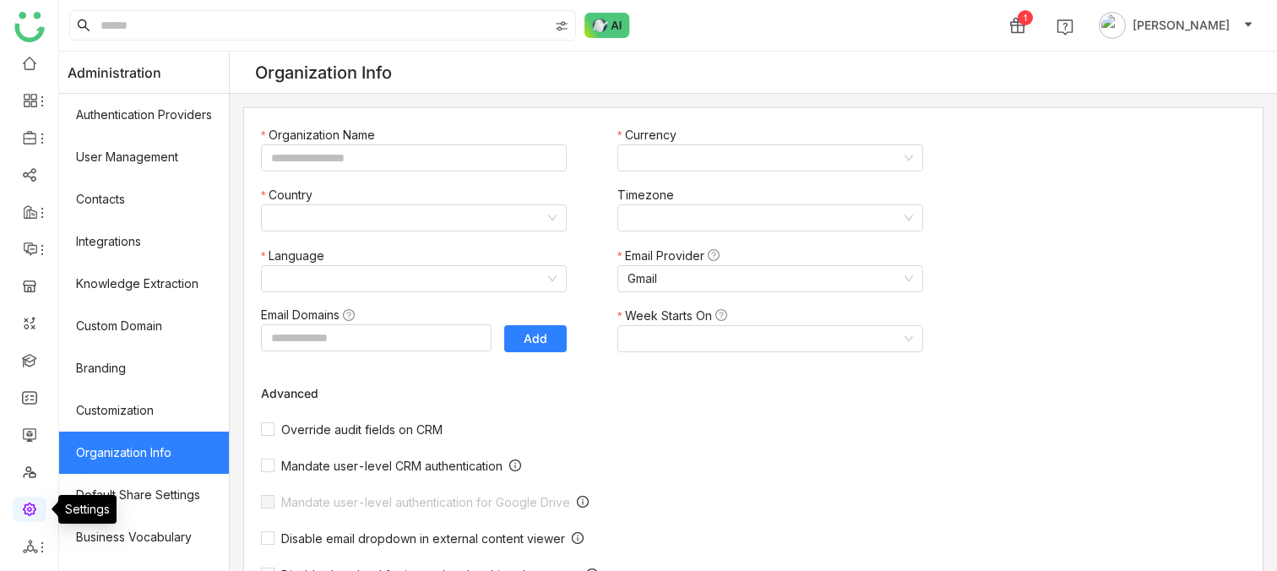
type input "*******"
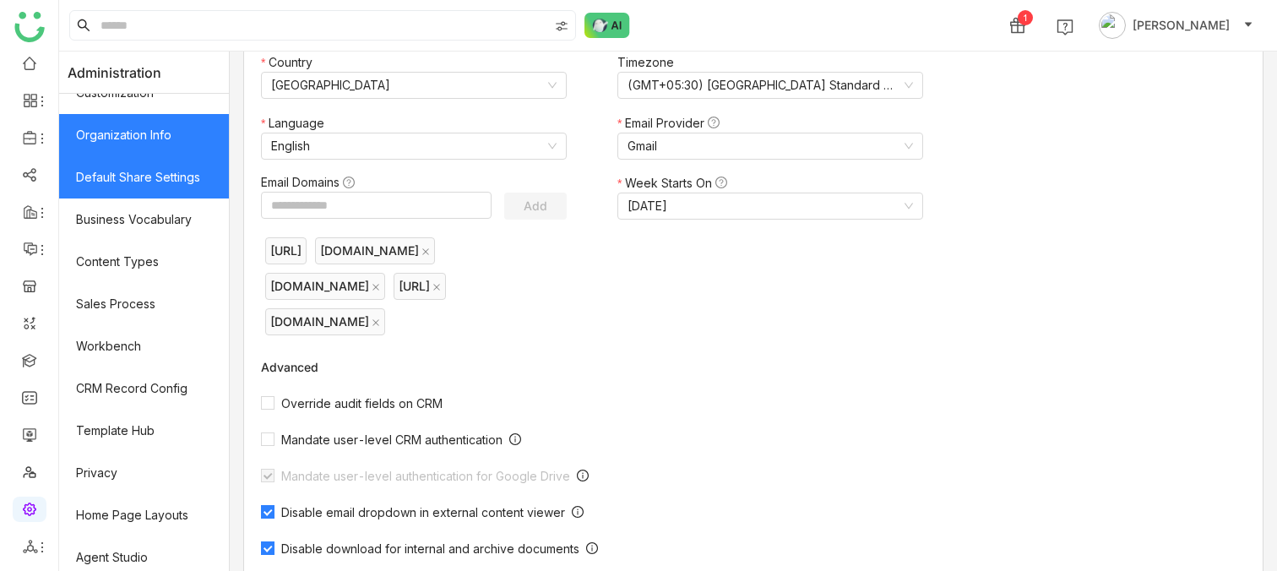
scroll to position [325, 0]
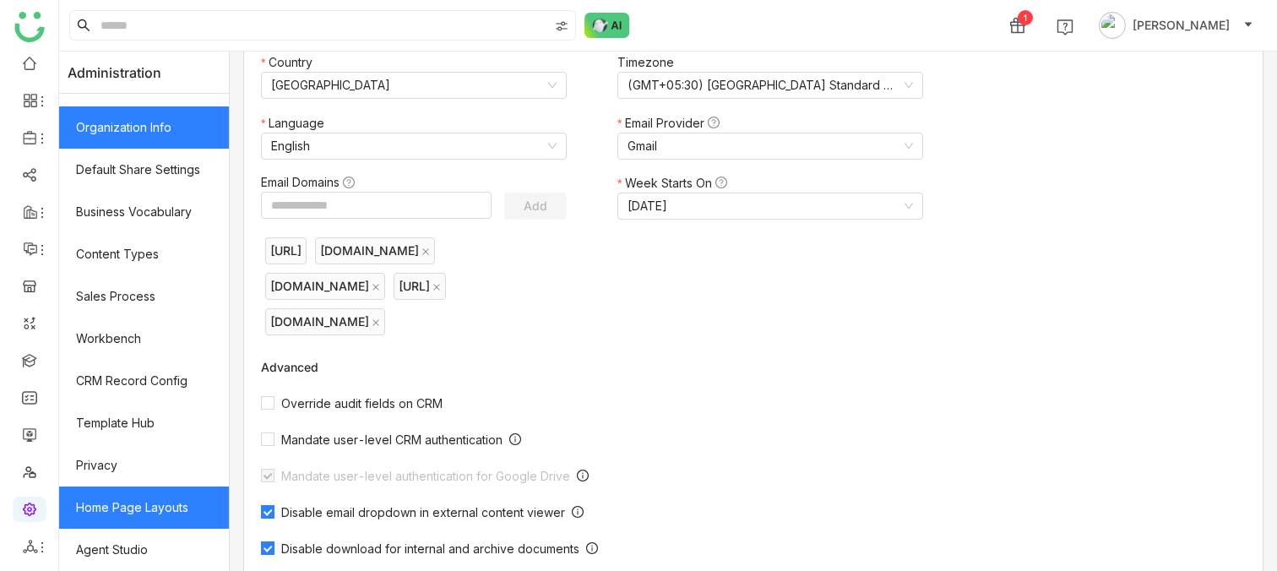
click at [125, 519] on link "Home Page Layouts" at bounding box center [144, 508] width 170 height 42
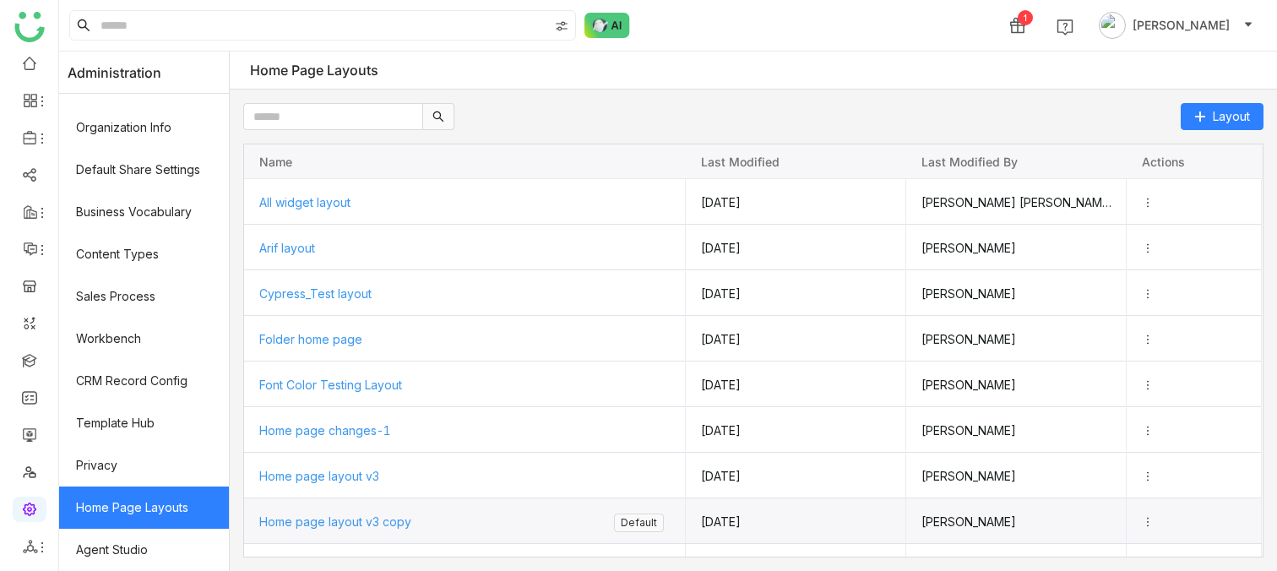
click at [384, 520] on span "Home page layout v3 copy" at bounding box center [335, 522] width 152 height 14
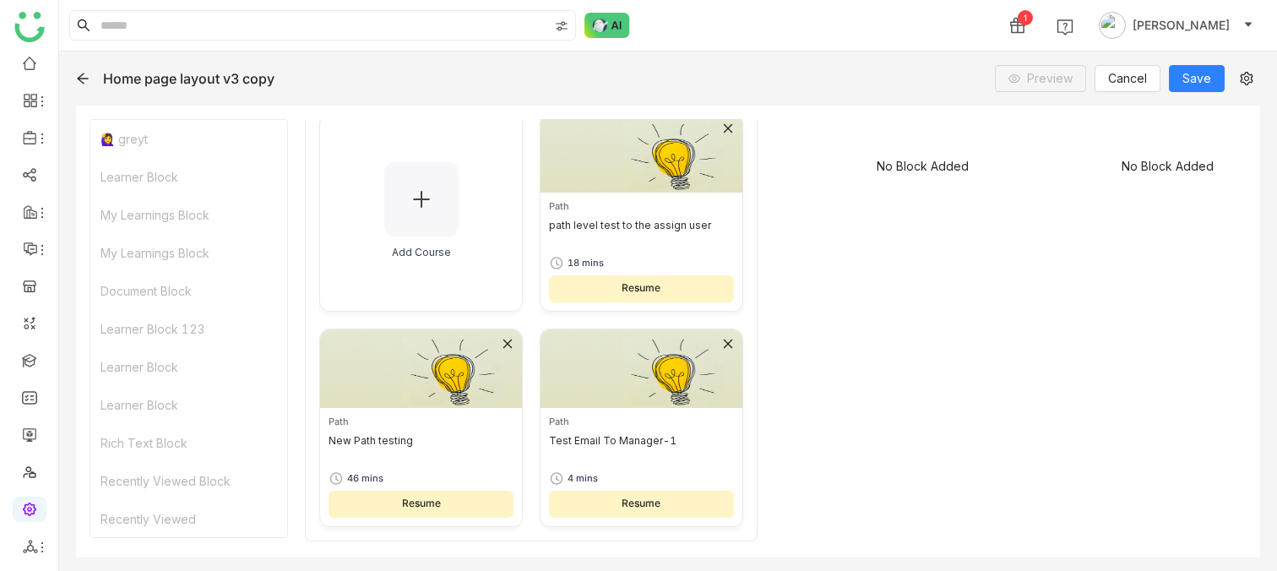
scroll to position [395, 0]
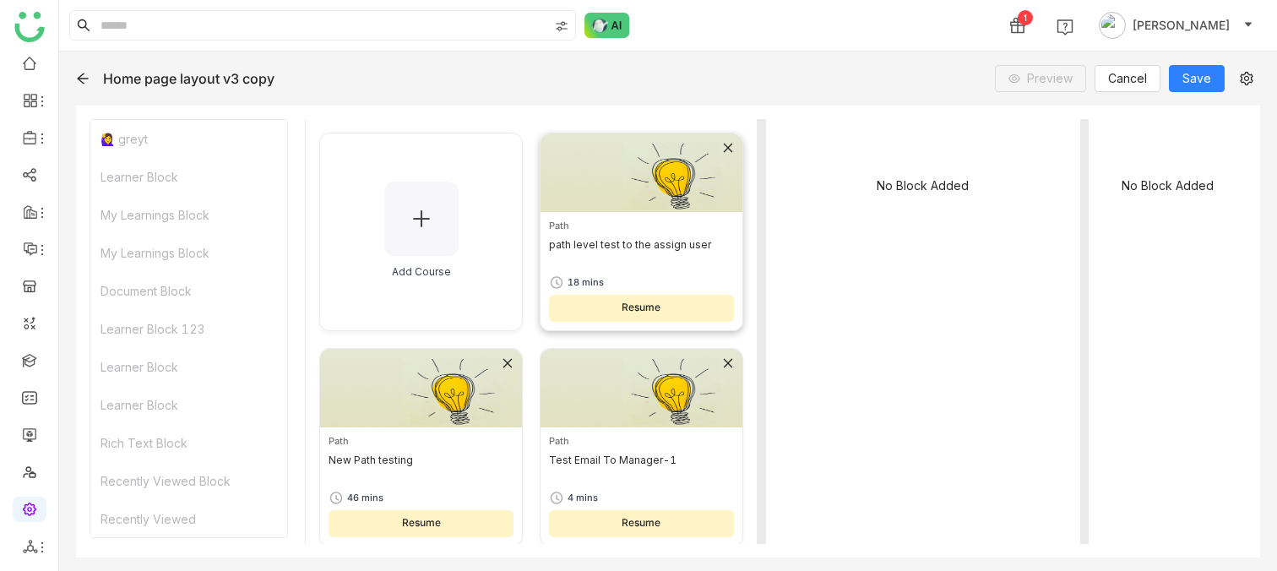
click at [727, 142] on icon at bounding box center [728, 148] width 12 height 12
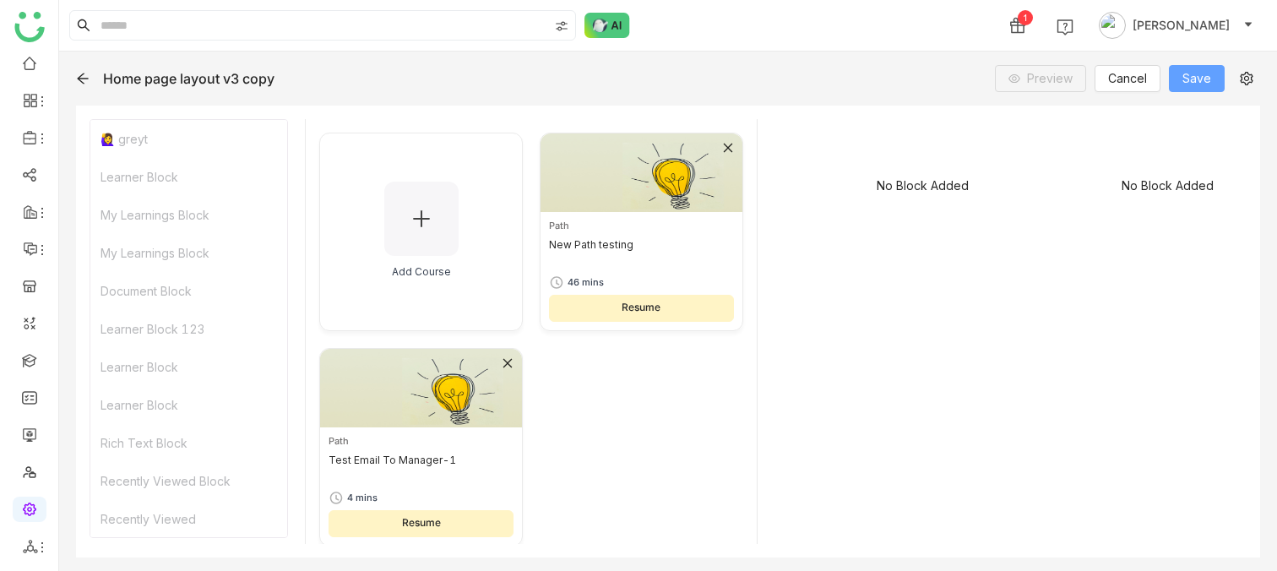
click at [1187, 84] on span "Save" at bounding box center [1197, 78] width 29 height 19
click at [27, 67] on link at bounding box center [29, 62] width 15 height 14
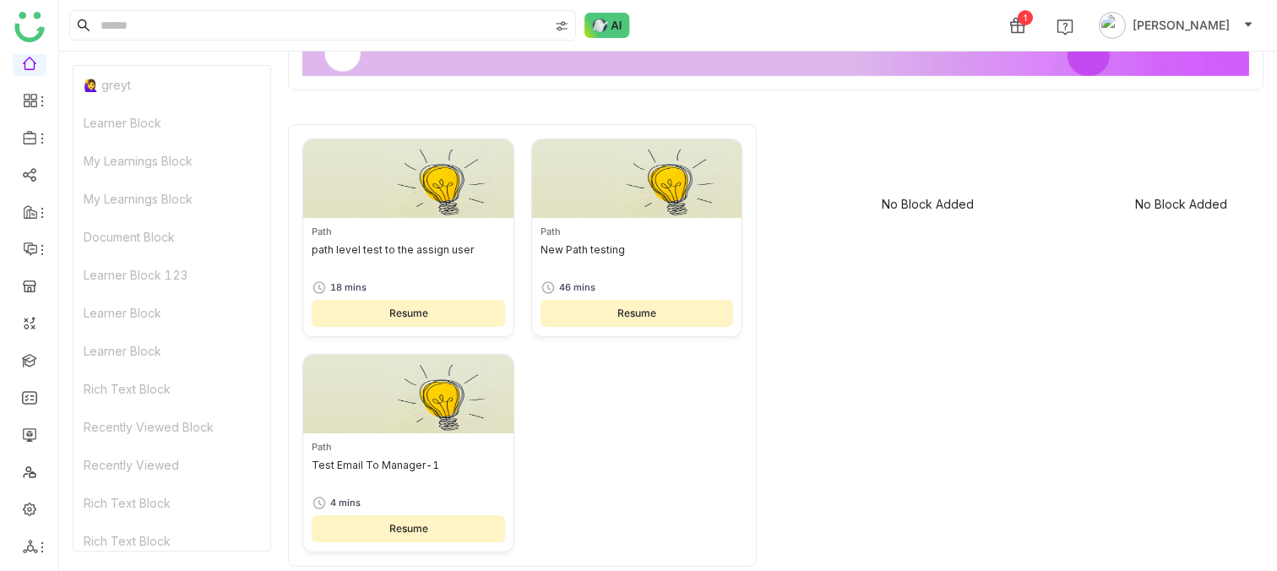
scroll to position [17, 0]
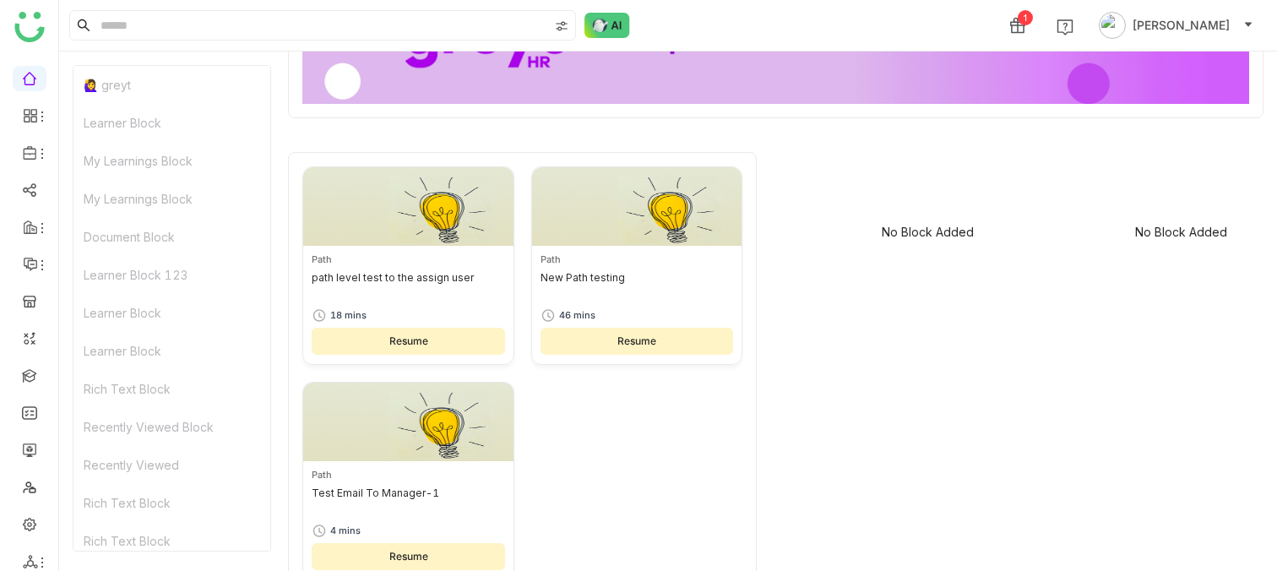
scroll to position [160, 0]
